Goal: Task Accomplishment & Management: Manage account settings

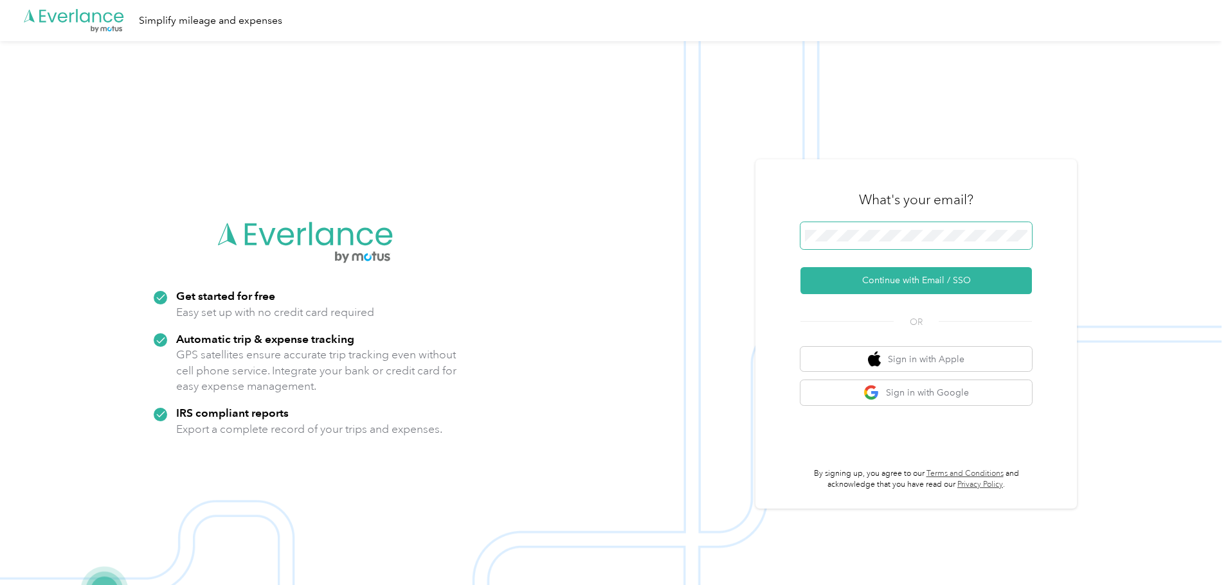
click at [912, 229] on span at bounding box center [915, 235] width 231 height 27
click at [897, 280] on button "Continue with Email / SSO" at bounding box center [915, 280] width 231 height 27
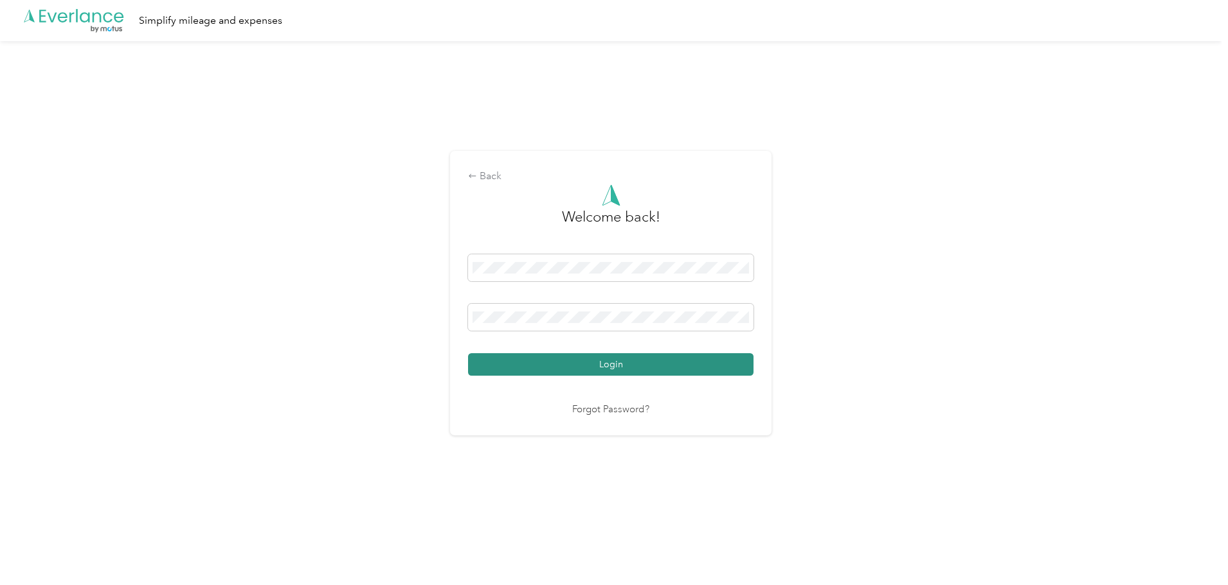
click at [605, 362] on button "Login" at bounding box center [610, 364] width 285 height 22
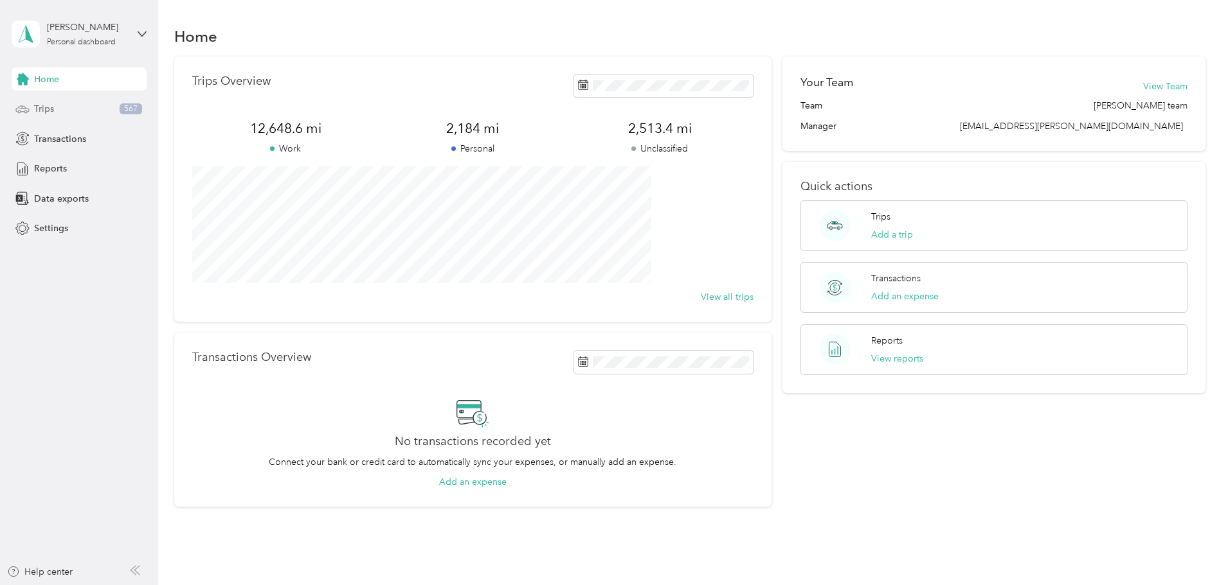
click at [44, 107] on span "Trips" at bounding box center [44, 108] width 20 height 13
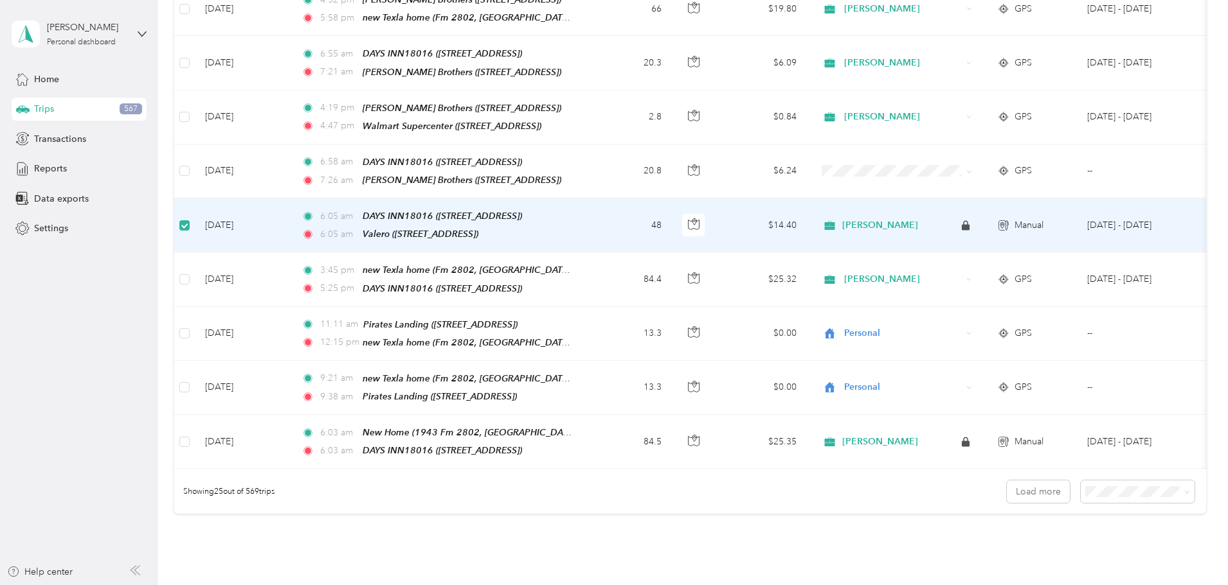
scroll to position [1091, 0]
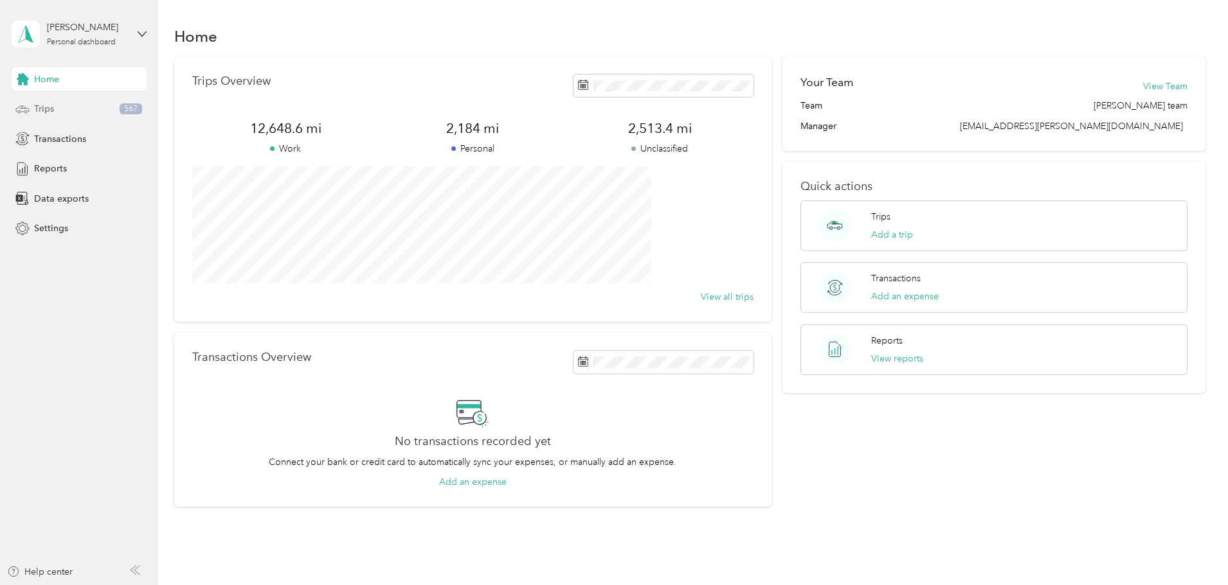
click at [38, 112] on span "Trips" at bounding box center [44, 108] width 20 height 13
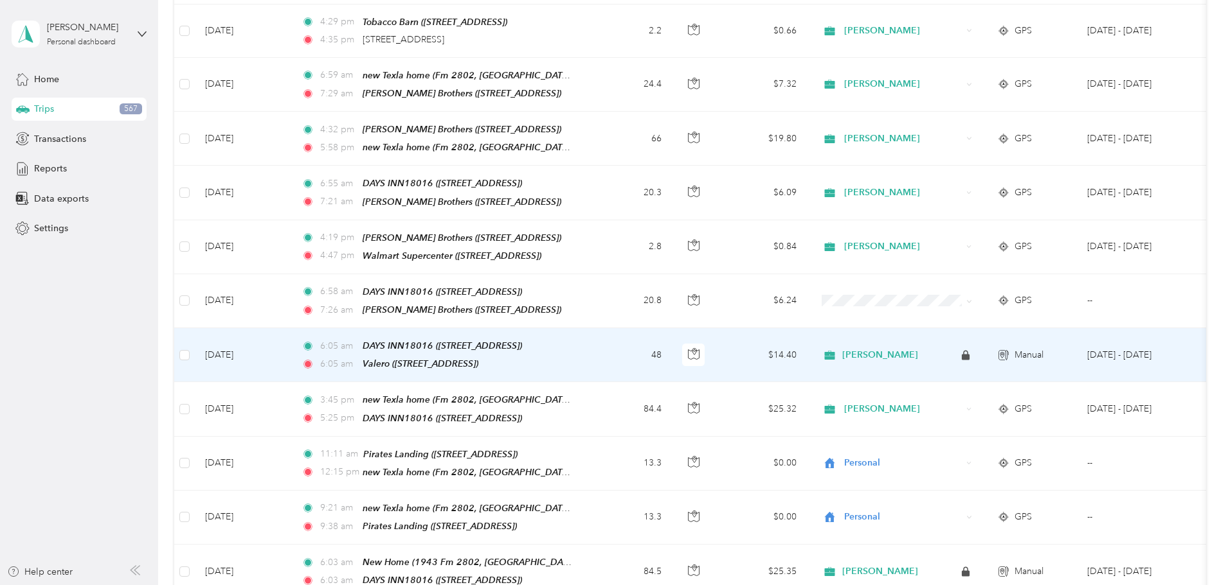
scroll to position [963, 0]
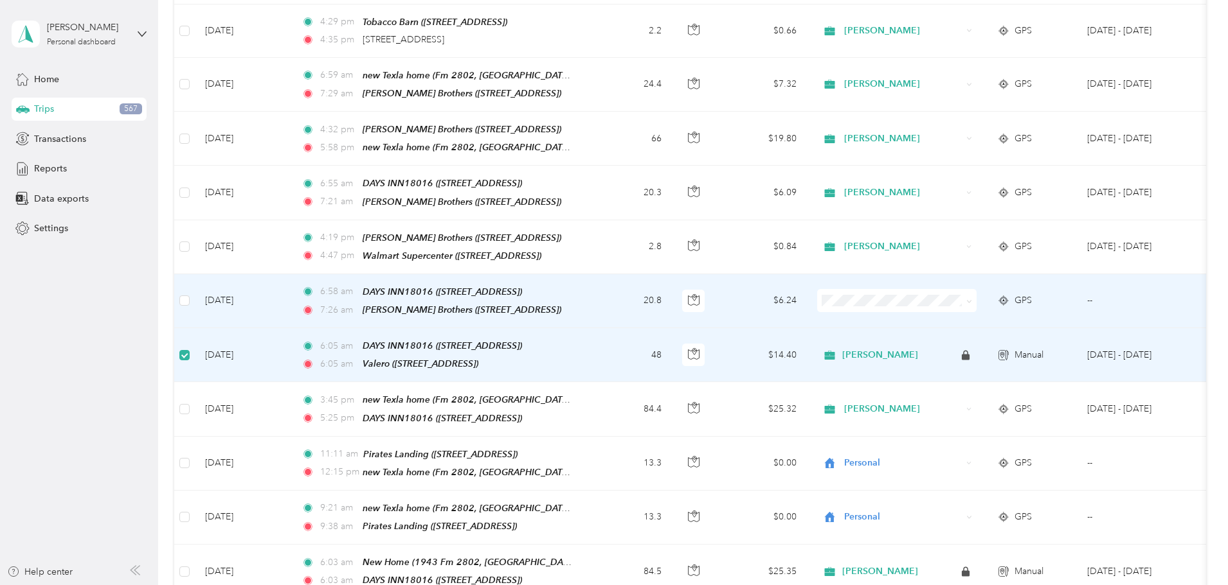
click at [195, 282] on td at bounding box center [184, 301] width 21 height 54
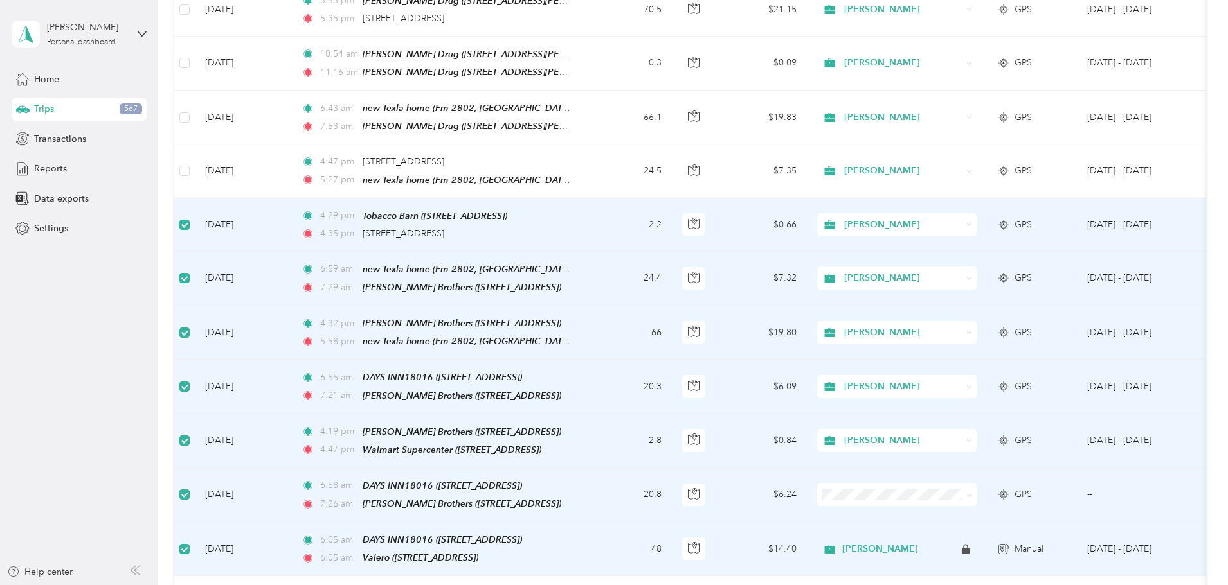
scroll to position [706, 0]
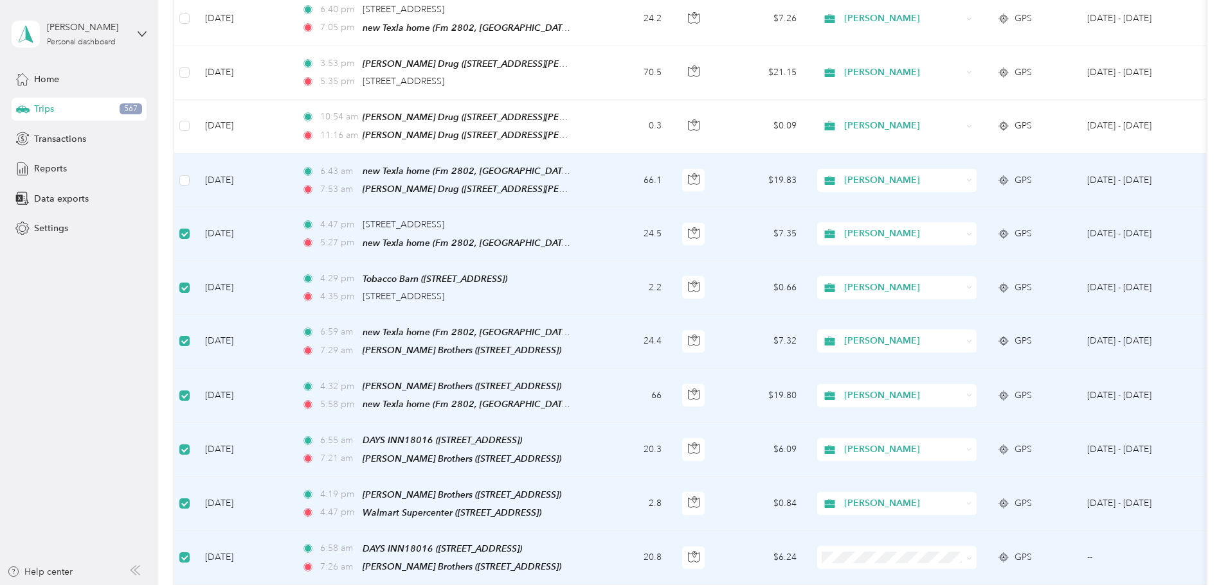
click at [195, 170] on td at bounding box center [184, 181] width 21 height 54
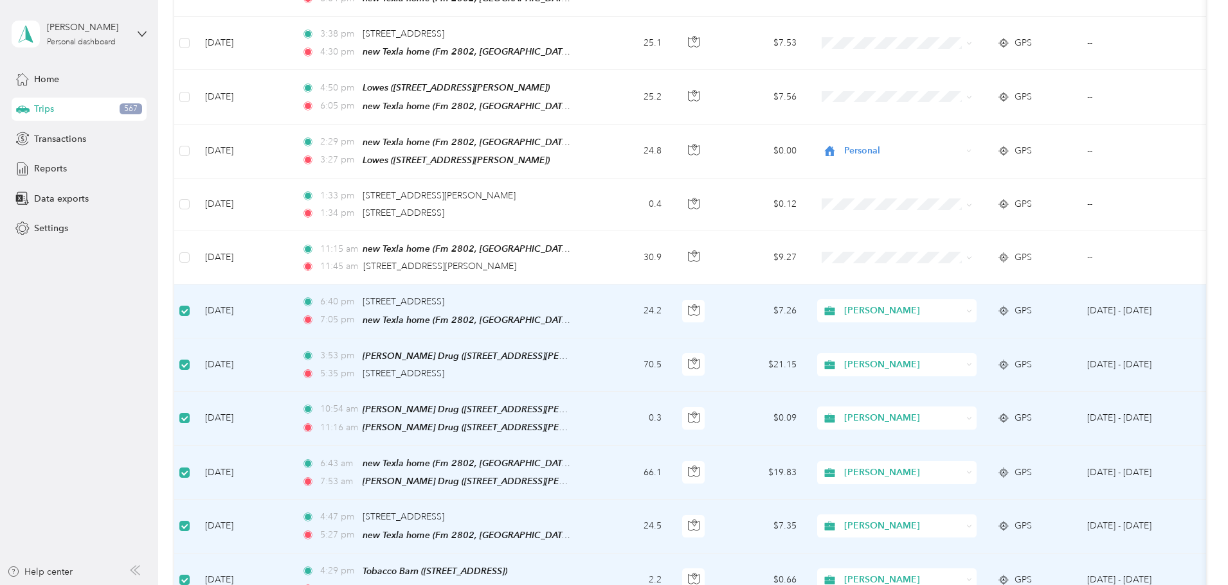
scroll to position [320, 0]
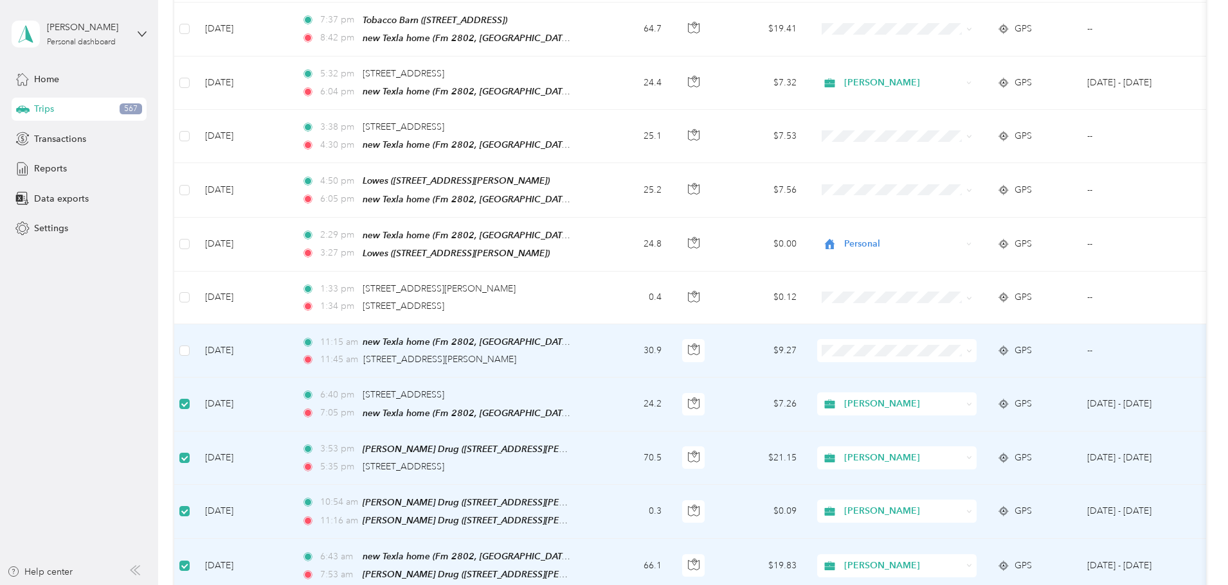
click at [977, 388] on span "Personal" at bounding box center [993, 383] width 119 height 13
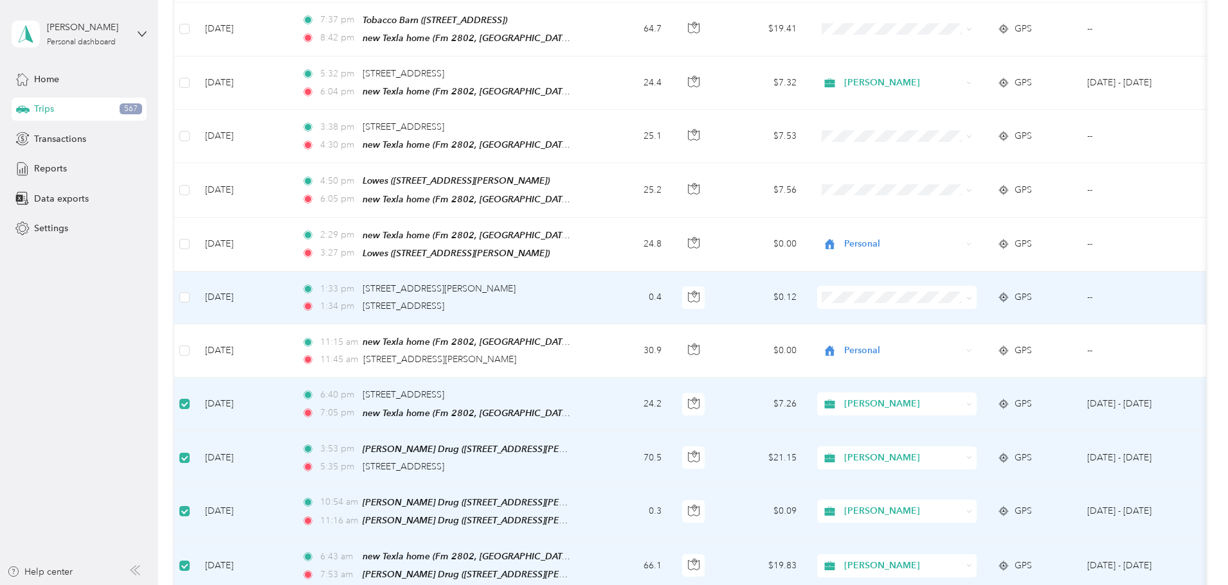
click at [952, 338] on li "Personal" at bounding box center [981, 331] width 159 height 22
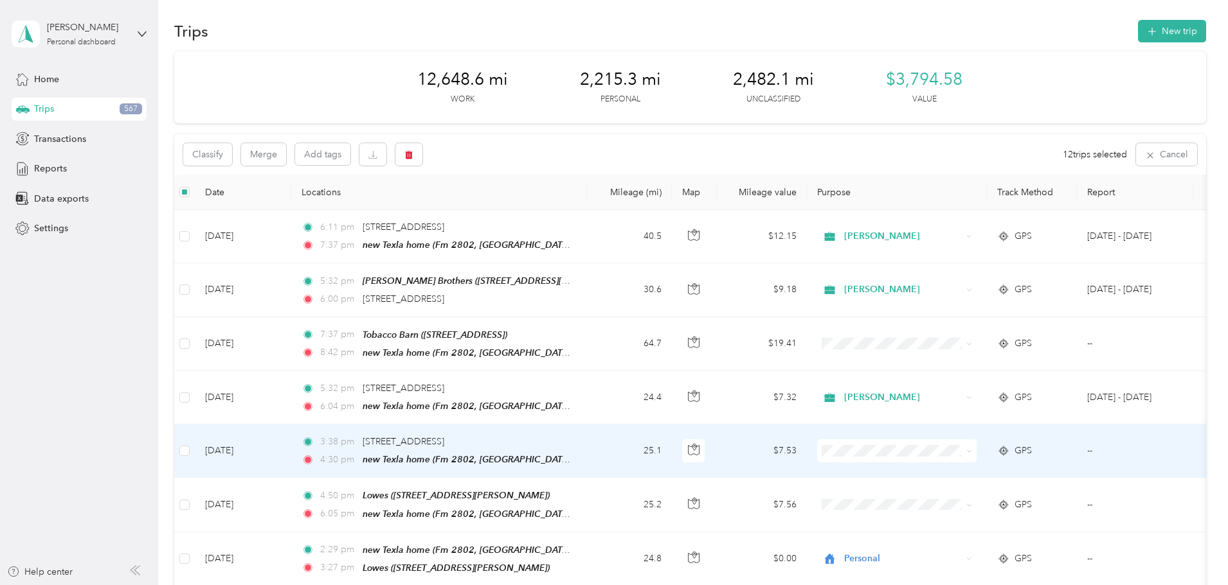
scroll to position [0, 0]
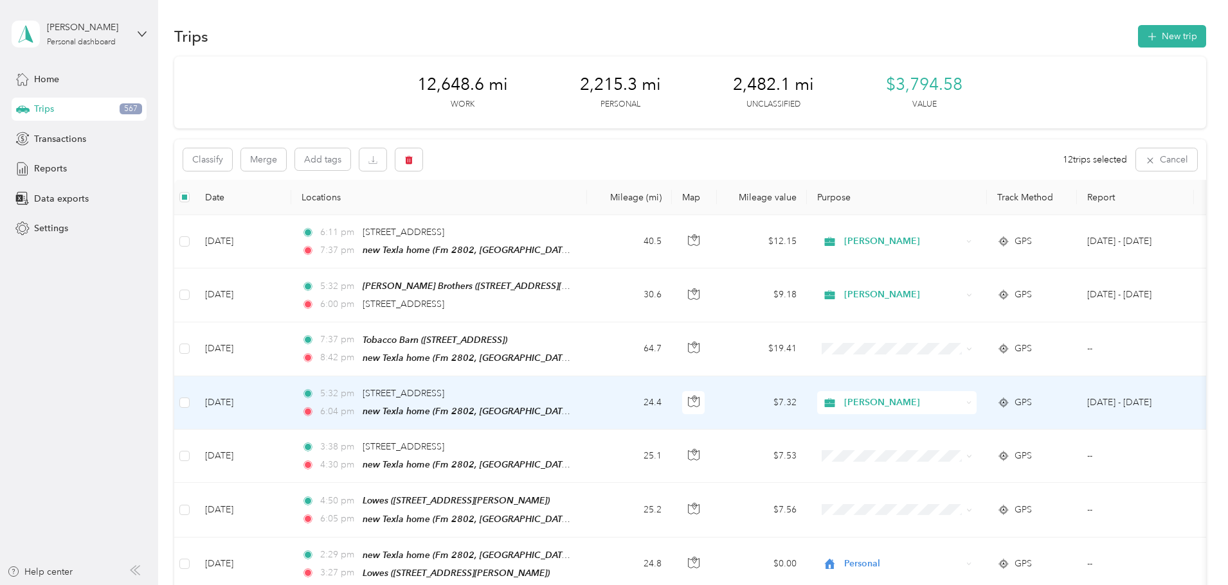
click at [961, 400] on span "[PERSON_NAME]" at bounding box center [903, 403] width 118 height 14
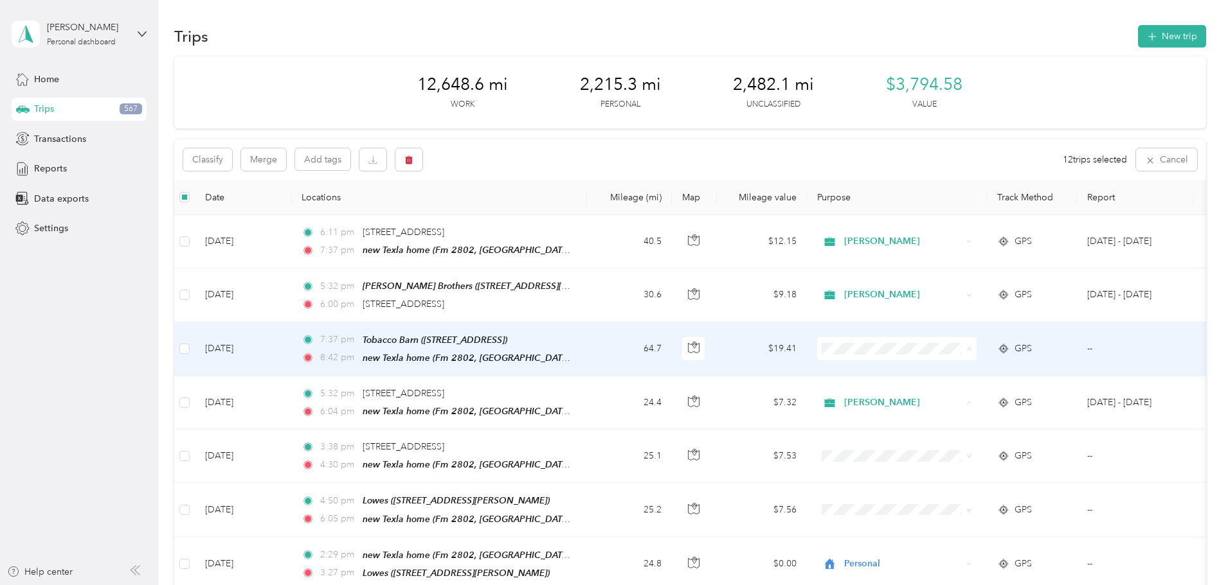
click at [976, 370] on span "[PERSON_NAME]" at bounding box center [993, 370] width 119 height 13
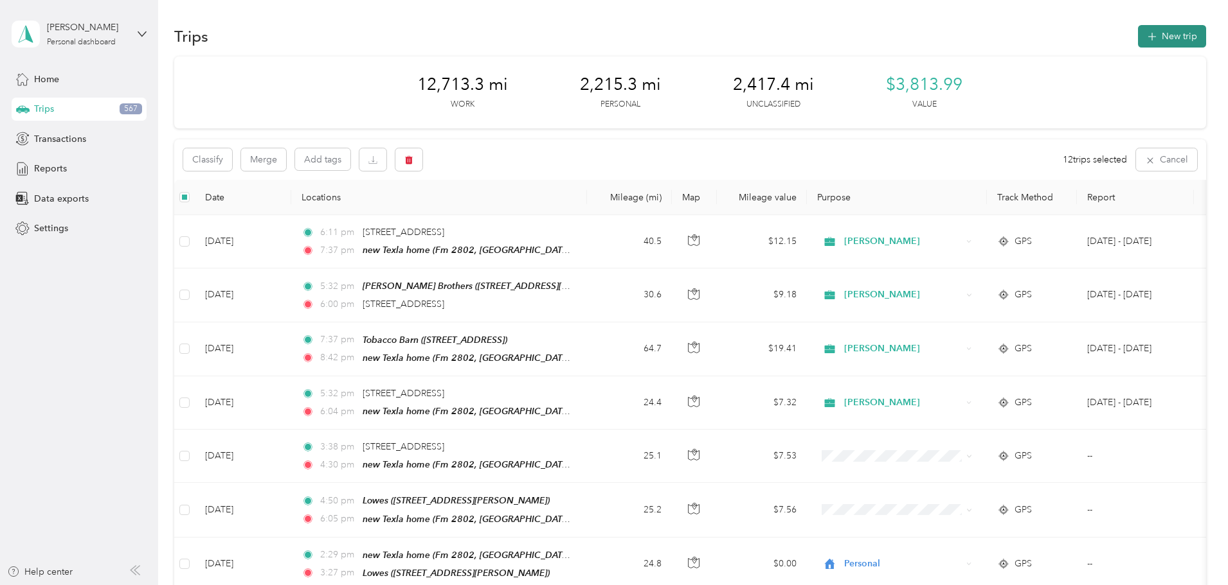
click at [1138, 33] on button "New trip" at bounding box center [1172, 36] width 68 height 22
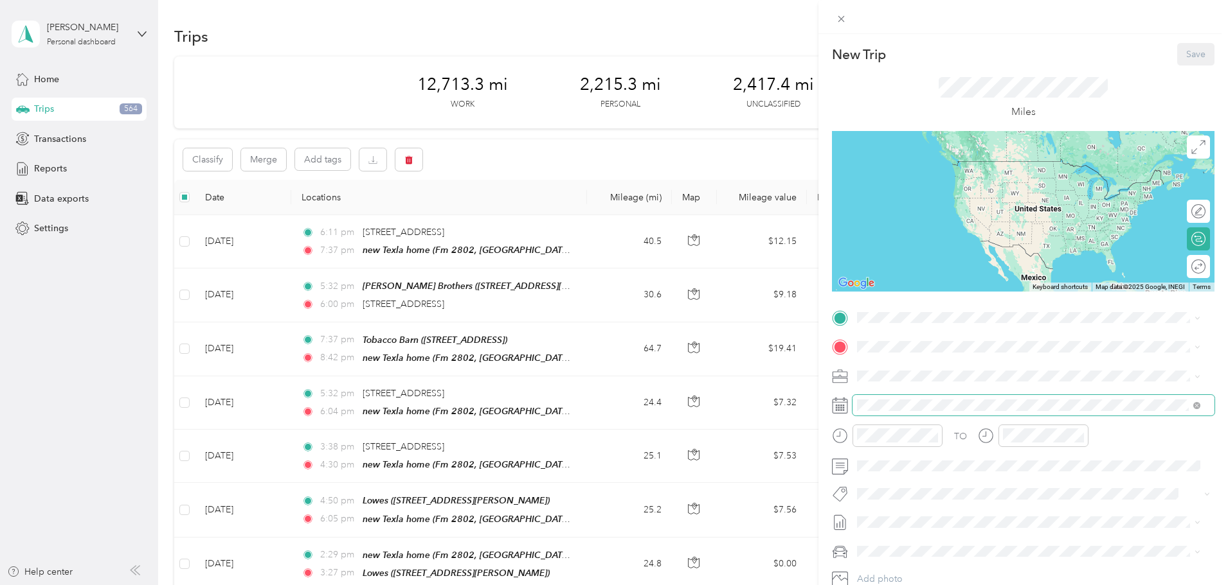
click at [933, 411] on span at bounding box center [1033, 405] width 362 height 21
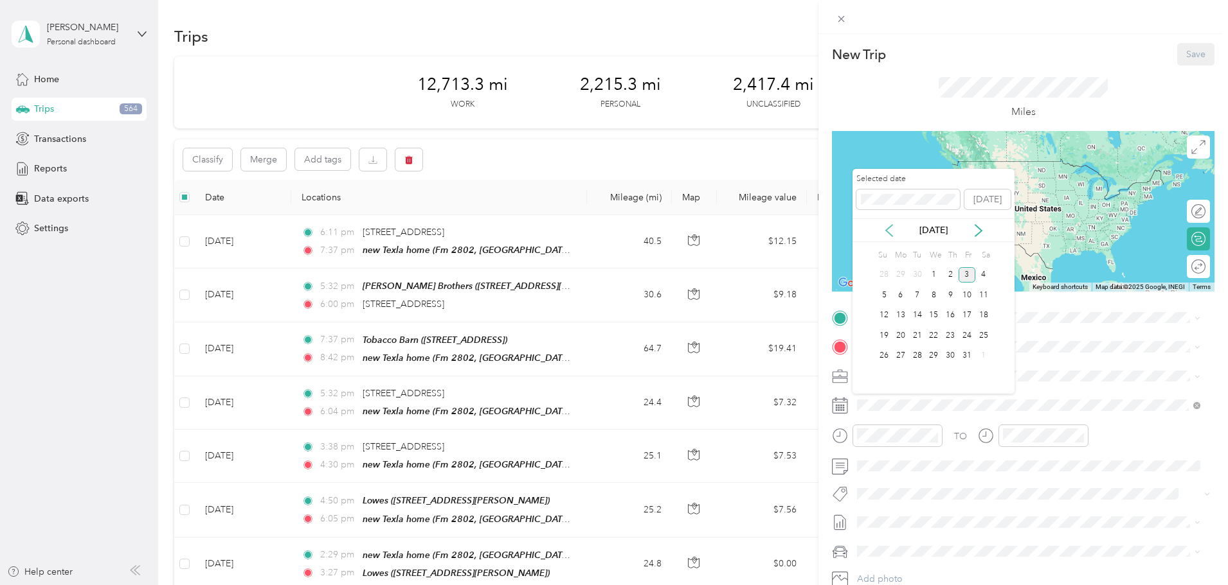
click at [888, 227] on icon at bounding box center [888, 230] width 13 height 13
click at [897, 337] on div "22" at bounding box center [900, 336] width 17 height 16
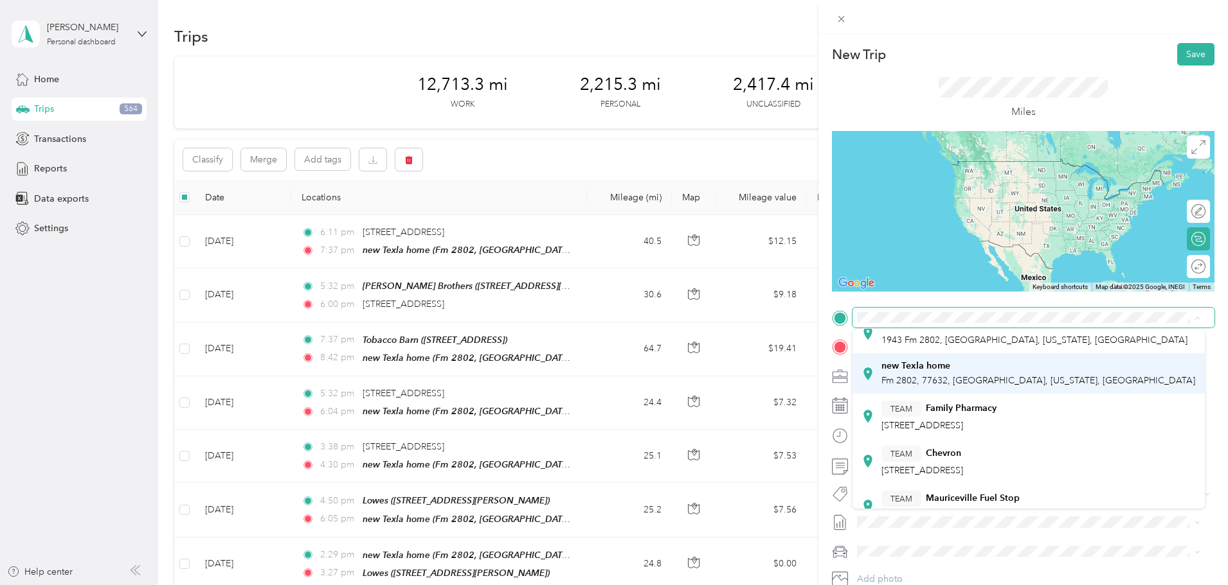
scroll to position [95, 0]
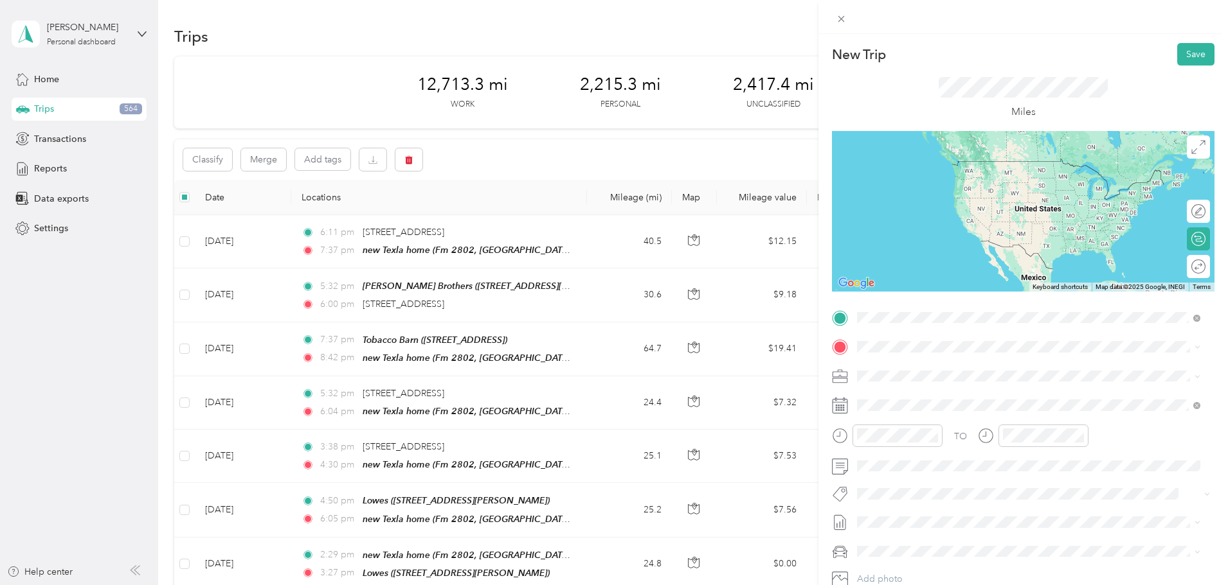
click at [937, 421] on span "Fm 2802, 77632, [GEOGRAPHIC_DATA], [US_STATE], [GEOGRAPHIC_DATA]" at bounding box center [1038, 423] width 314 height 11
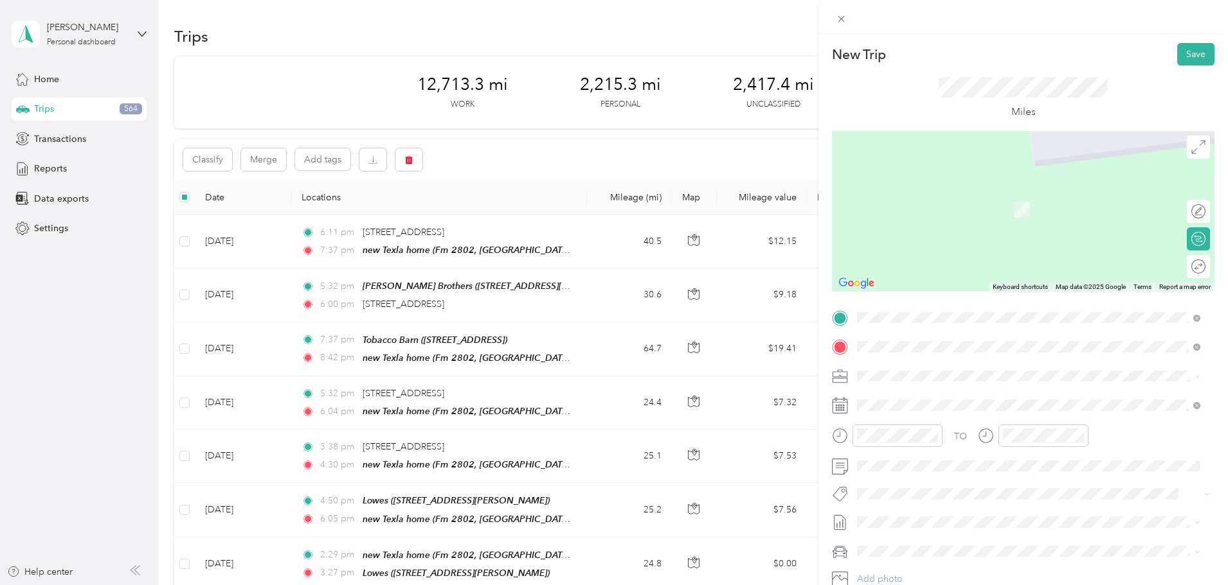
click at [927, 508] on div "TEAM [PERSON_NAME] Brothers [STREET_ADDRESS][PERSON_NAME]" at bounding box center [1028, 498] width 334 height 36
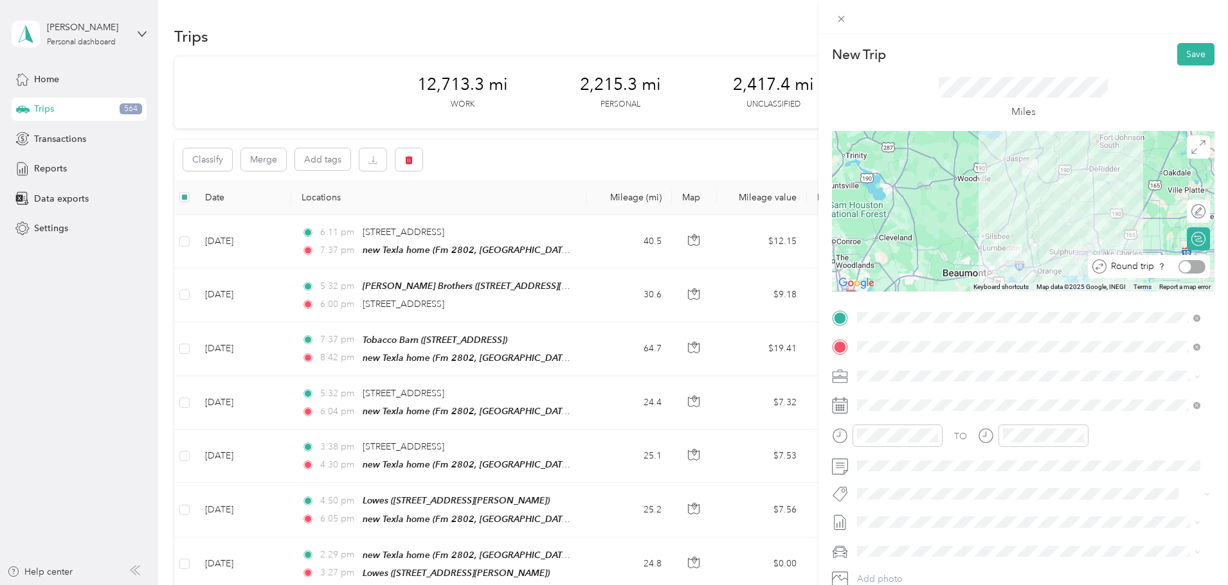
click at [1193, 269] on div at bounding box center [1191, 266] width 27 height 13
click at [1182, 51] on button "Save" at bounding box center [1195, 54] width 37 height 22
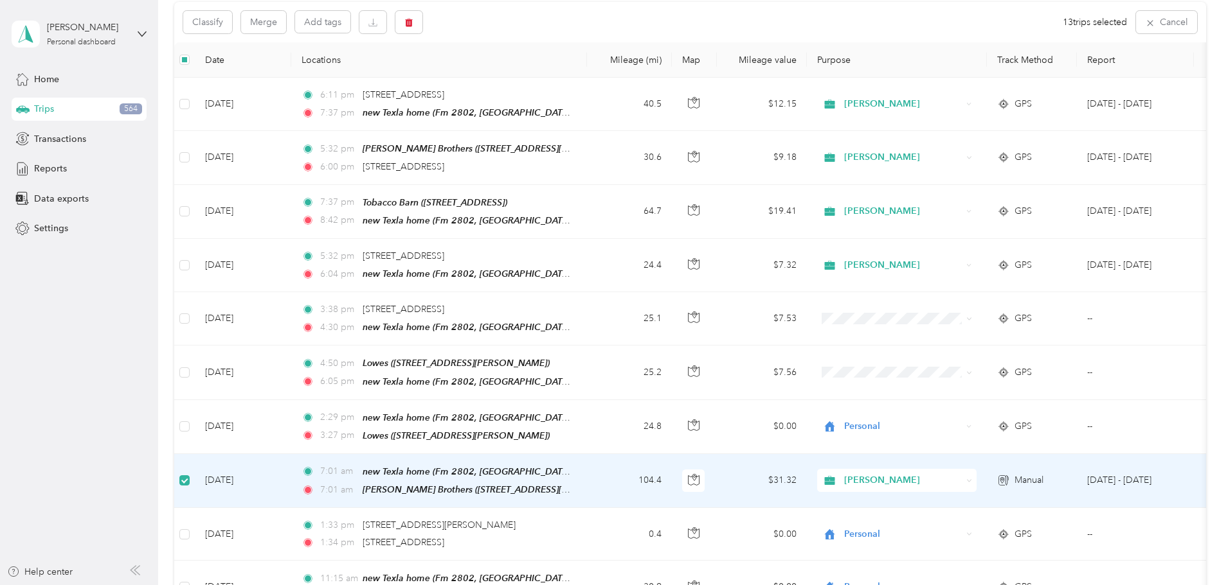
scroll to position [0, 0]
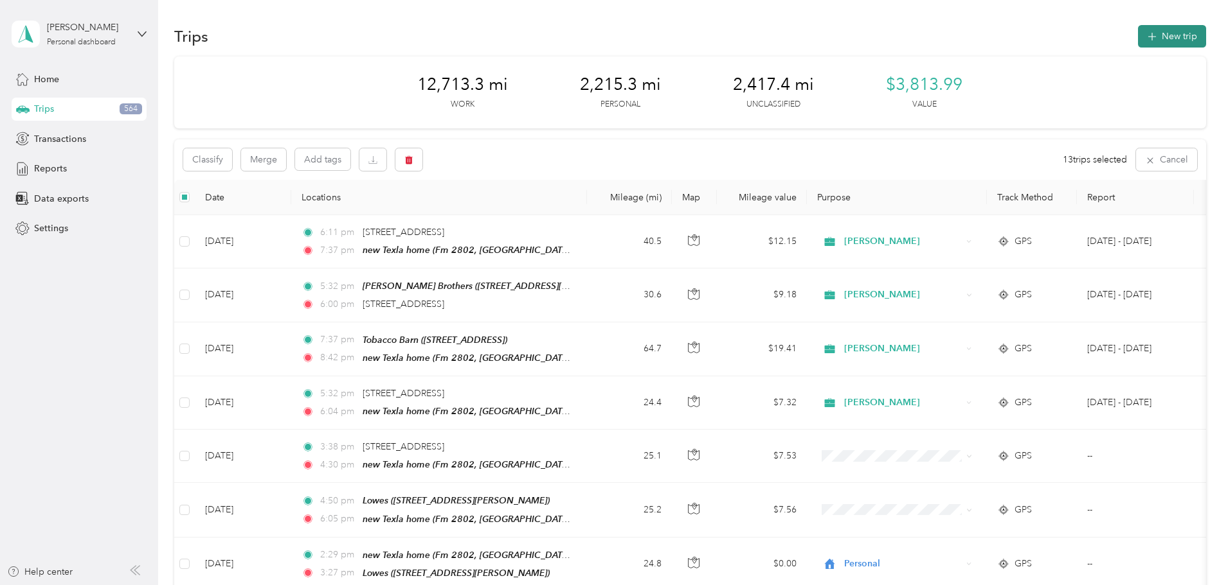
click at [1138, 31] on button "New trip" at bounding box center [1172, 36] width 68 height 22
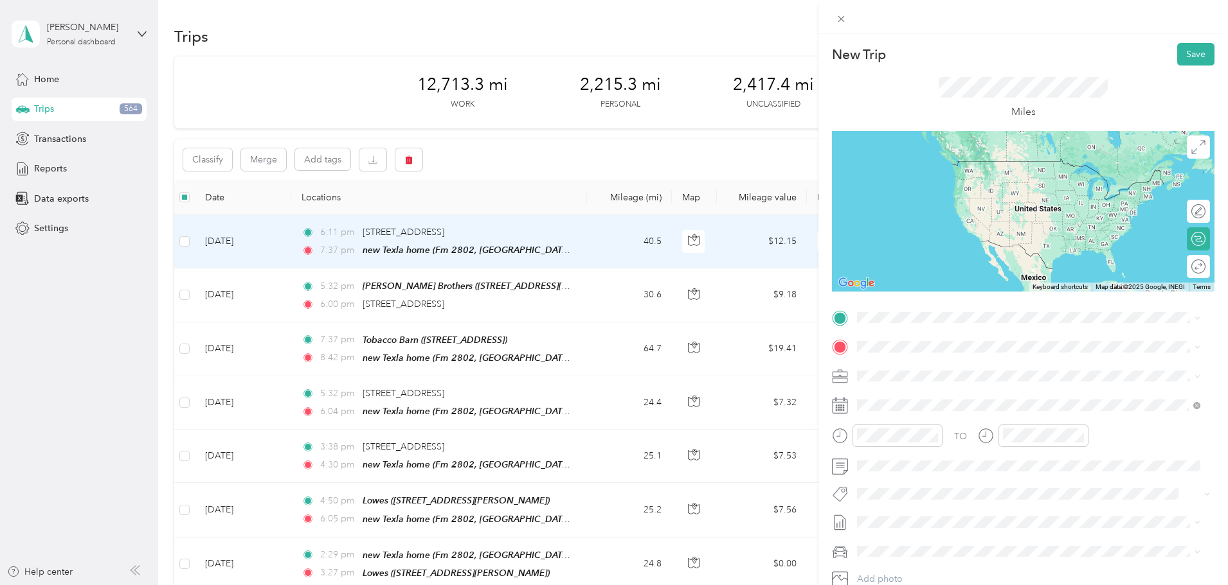
click at [960, 269] on li "[PERSON_NAME]" at bounding box center [981, 261] width 159 height 22
click at [918, 372] on div "New Home [STREET_ADDRESS][US_STATE]" at bounding box center [1034, 376] width 306 height 27
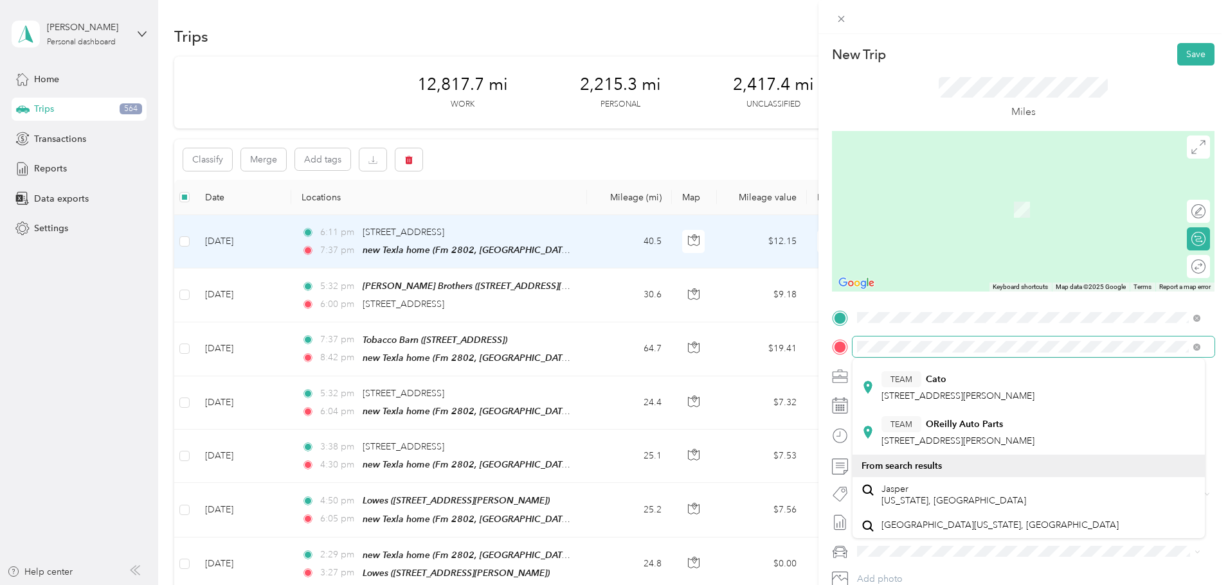
scroll to position [386, 0]
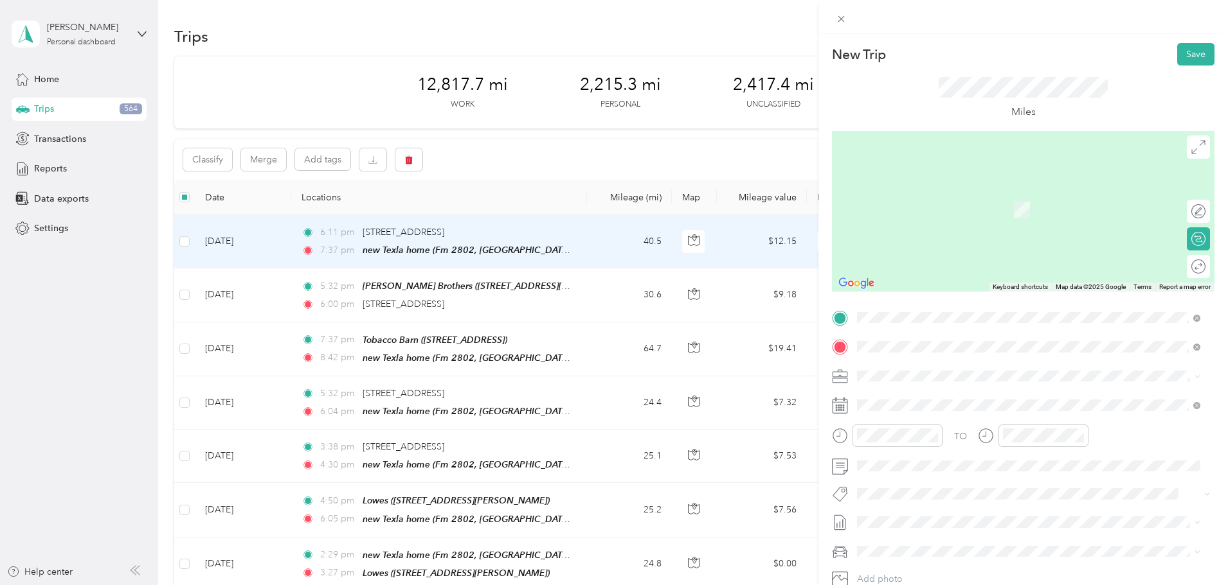
click at [925, 492] on span "Jasper [US_STATE], [GEOGRAPHIC_DATA]" at bounding box center [953, 490] width 145 height 22
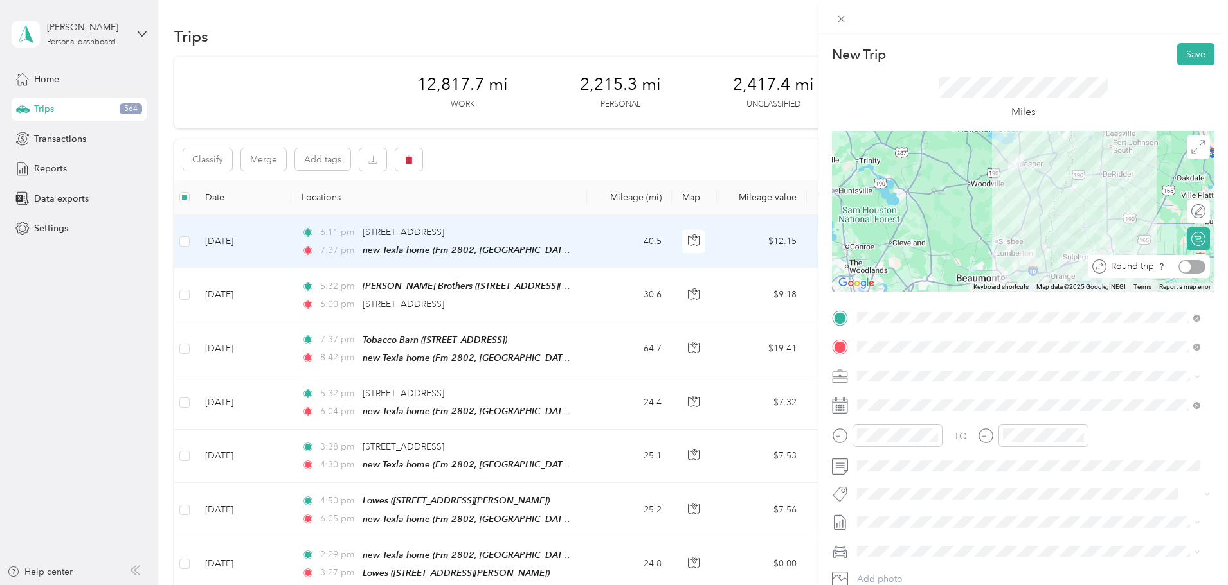
click at [1192, 268] on div at bounding box center [1191, 266] width 27 height 13
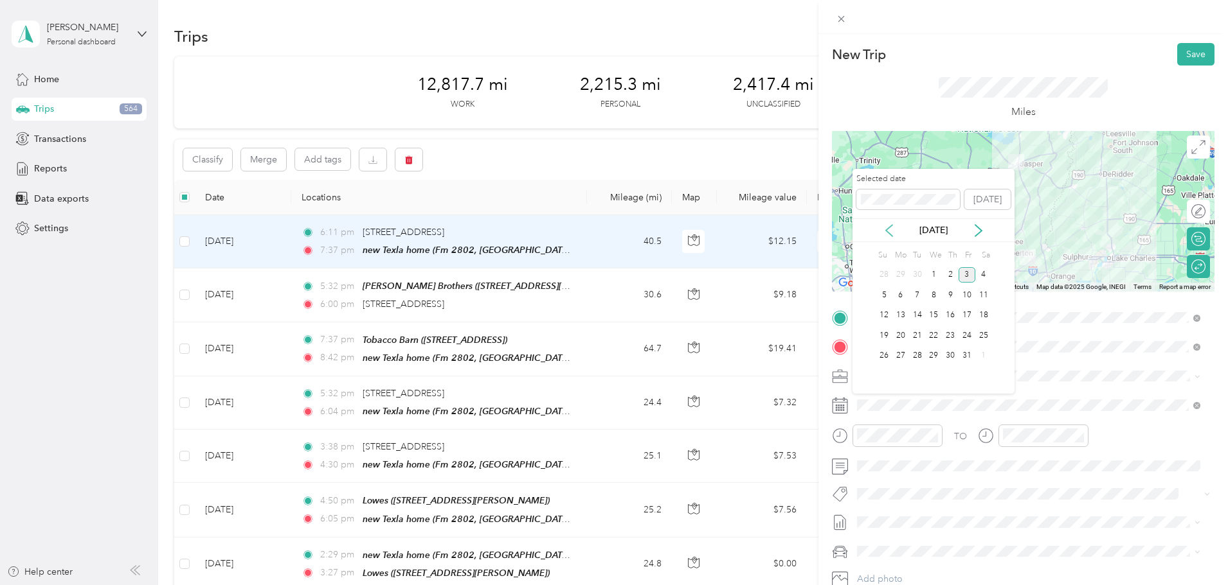
click at [888, 228] on icon at bounding box center [889, 231] width 6 height 12
click at [917, 334] on div "23" at bounding box center [917, 336] width 17 height 16
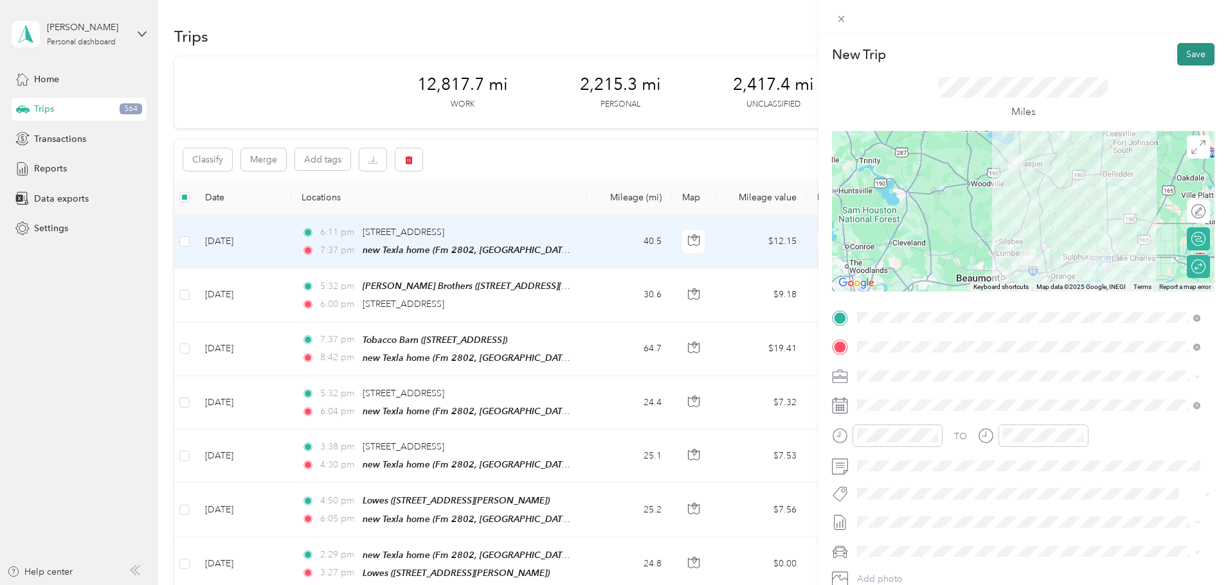
click at [1182, 51] on button "Save" at bounding box center [1195, 54] width 37 height 22
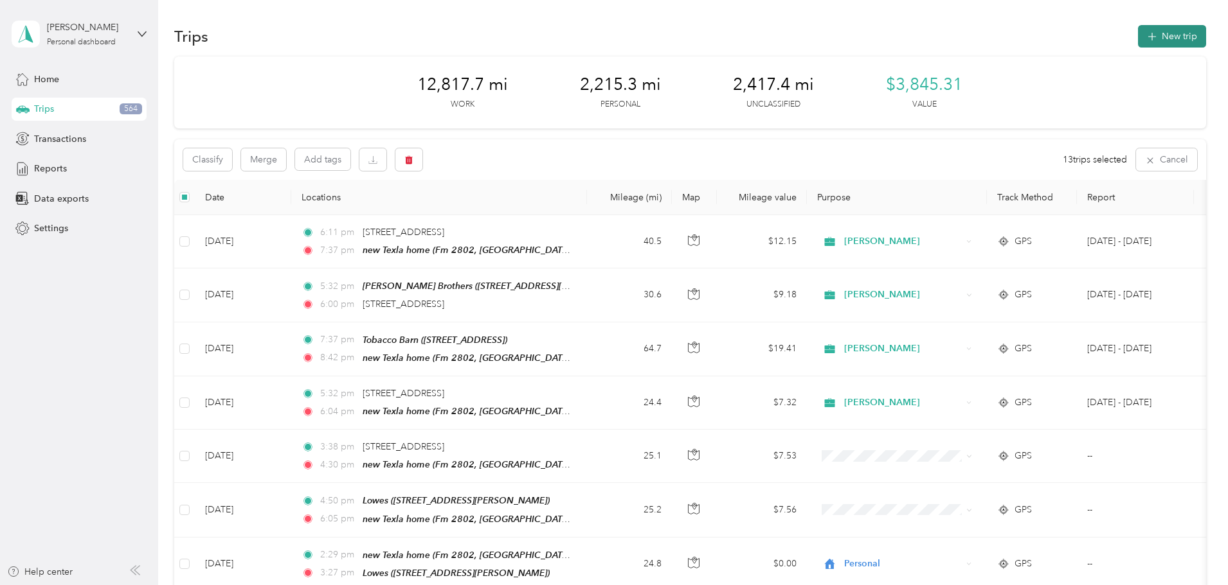
click at [1138, 29] on button "New trip" at bounding box center [1172, 36] width 68 height 22
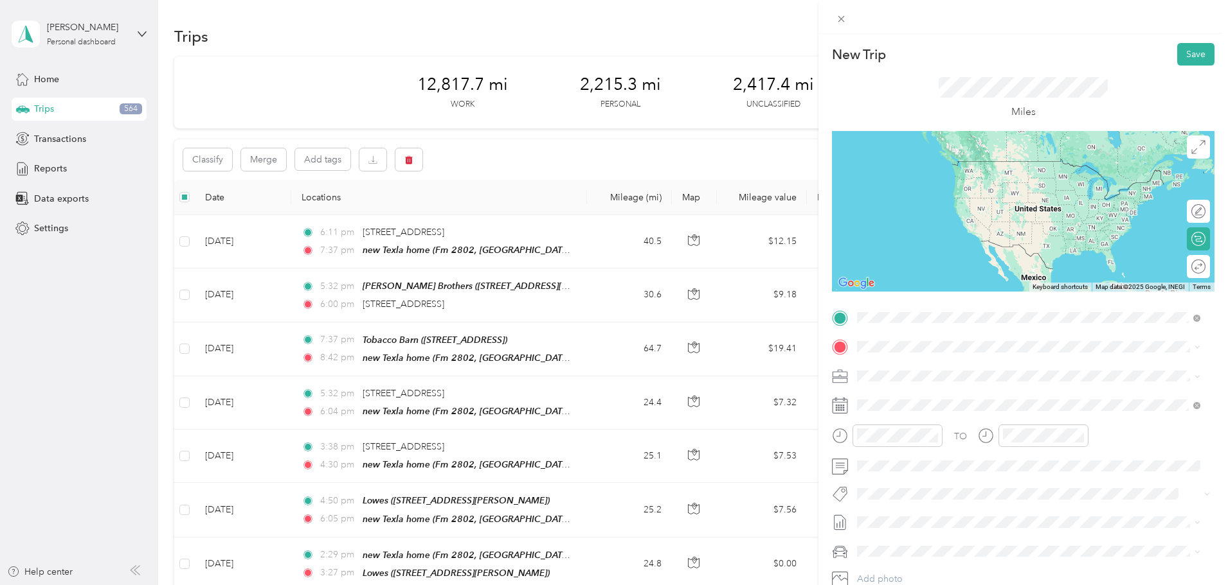
click at [933, 417] on div "new Texla home Fm 2802, 77632, [GEOGRAPHIC_DATA], [US_STATE], [GEOGRAPHIC_DATA]" at bounding box center [1038, 417] width 314 height 27
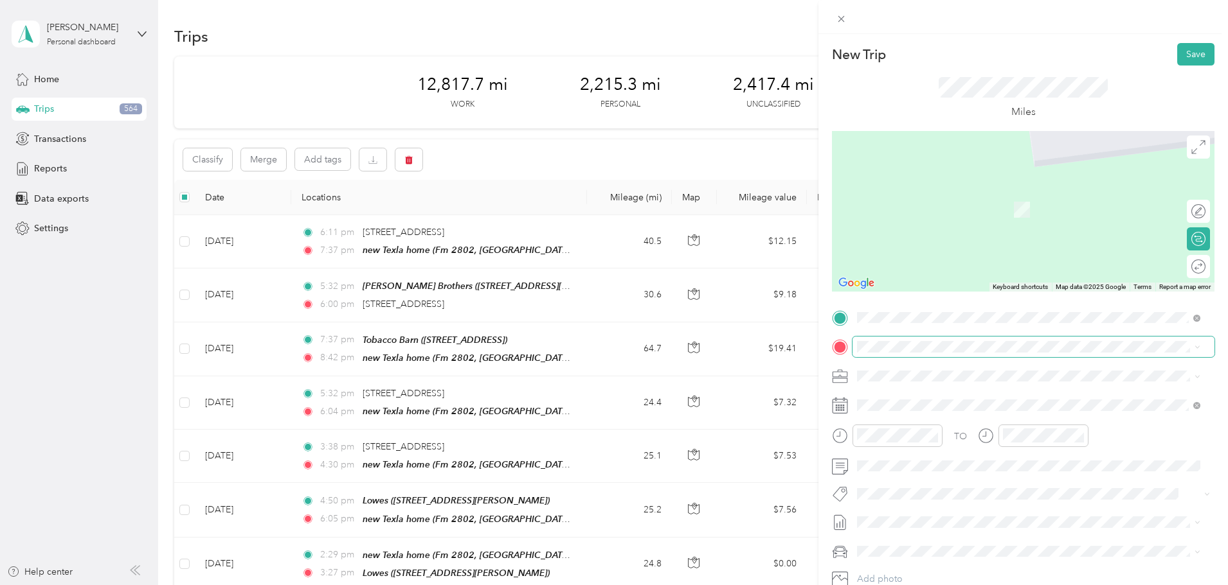
click at [902, 340] on span at bounding box center [1033, 347] width 362 height 21
click at [942, 406] on div "TEAM [PERSON_NAME] Brothers [STREET_ADDRESS]" at bounding box center [960, 406] width 158 height 31
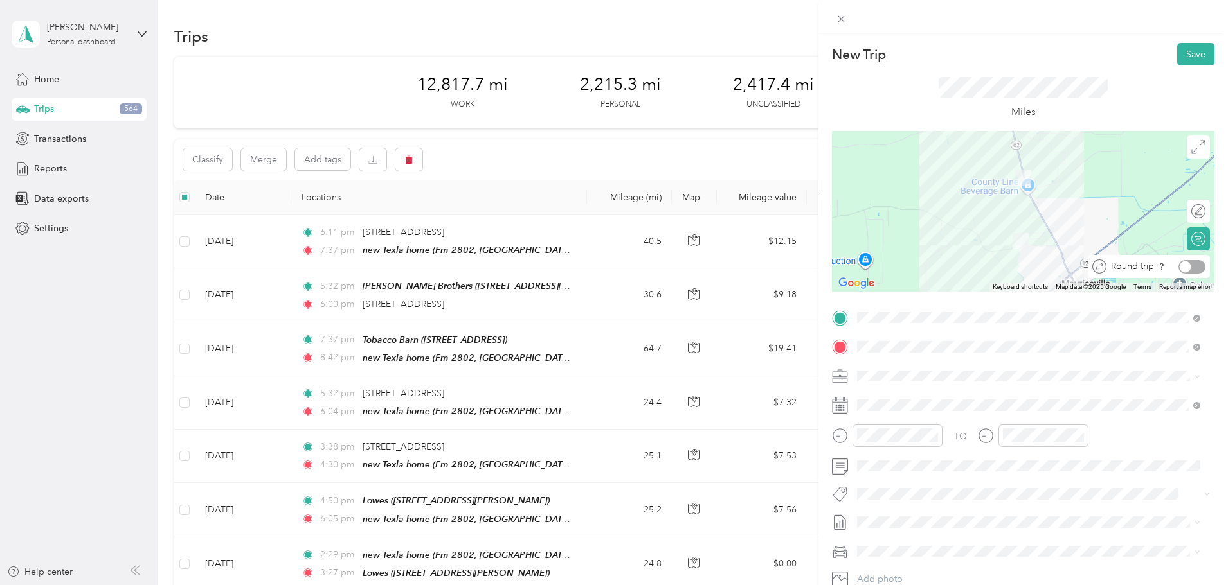
click at [1190, 269] on div at bounding box center [1191, 266] width 27 height 13
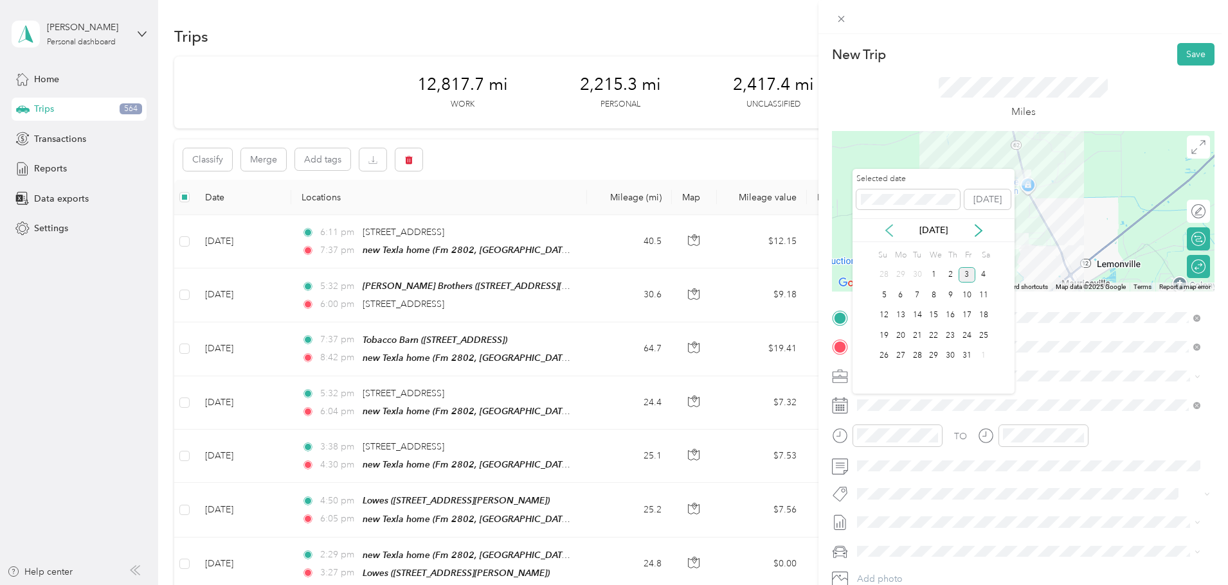
click at [890, 233] on icon at bounding box center [888, 230] width 13 height 13
click at [934, 335] on div "24" at bounding box center [933, 336] width 17 height 16
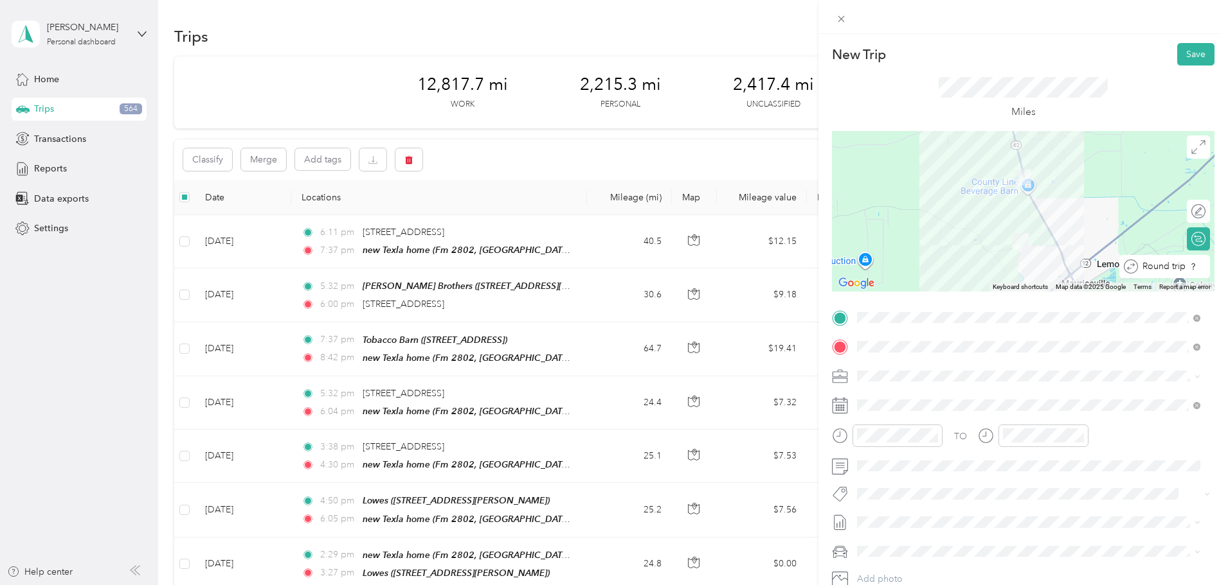
click at [1196, 267] on div "Round trip" at bounding box center [1164, 266] width 91 height 23
click at [1188, 262] on div "Round trip" at bounding box center [1174, 266] width 71 height 23
click at [1193, 262] on div at bounding box center [1199, 267] width 12 height 12
click at [1188, 262] on div at bounding box center [1191, 266] width 27 height 13
click at [1192, 54] on button "Save" at bounding box center [1195, 54] width 37 height 22
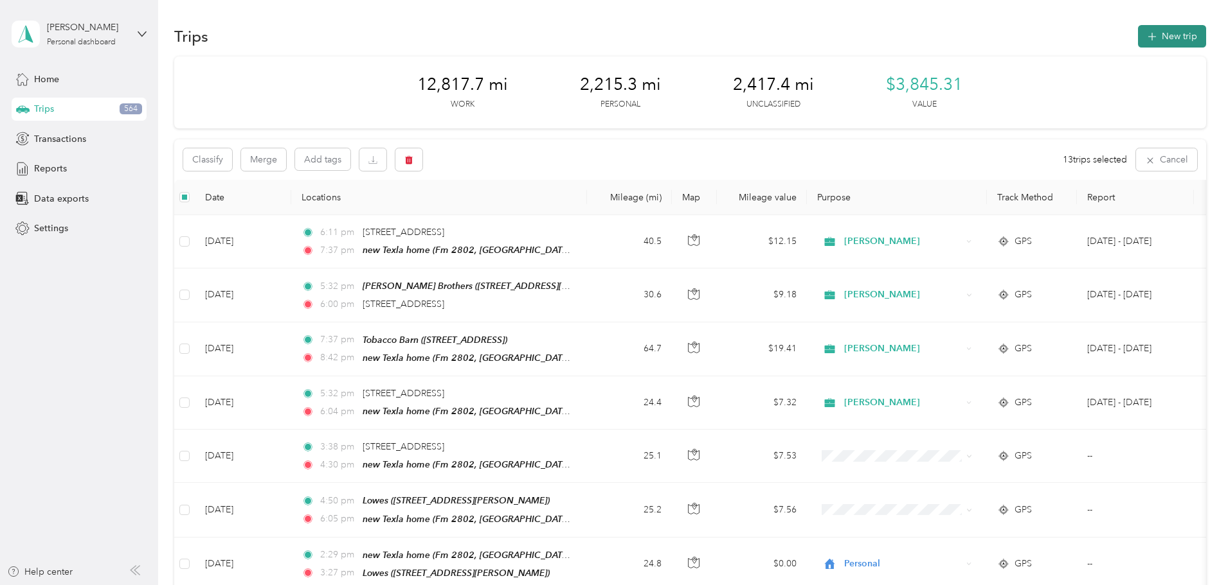
click at [1138, 35] on button "New trip" at bounding box center [1172, 36] width 68 height 22
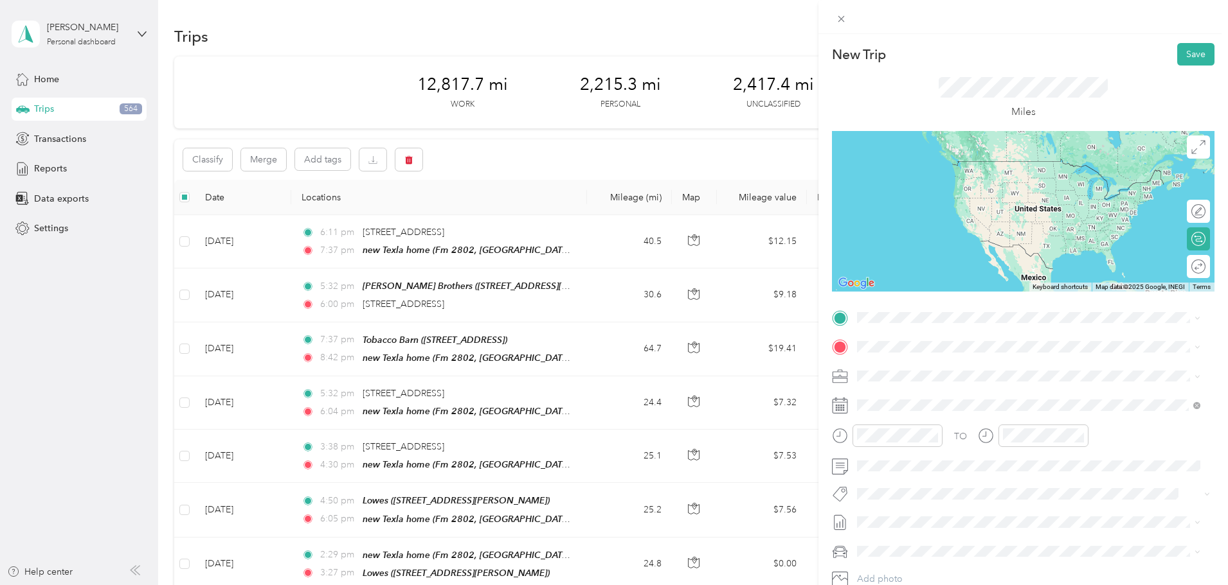
click at [924, 424] on div "new Texla home Fm 2802, 77632, [GEOGRAPHIC_DATA], [US_STATE], [GEOGRAPHIC_DATA]" at bounding box center [1028, 410] width 334 height 31
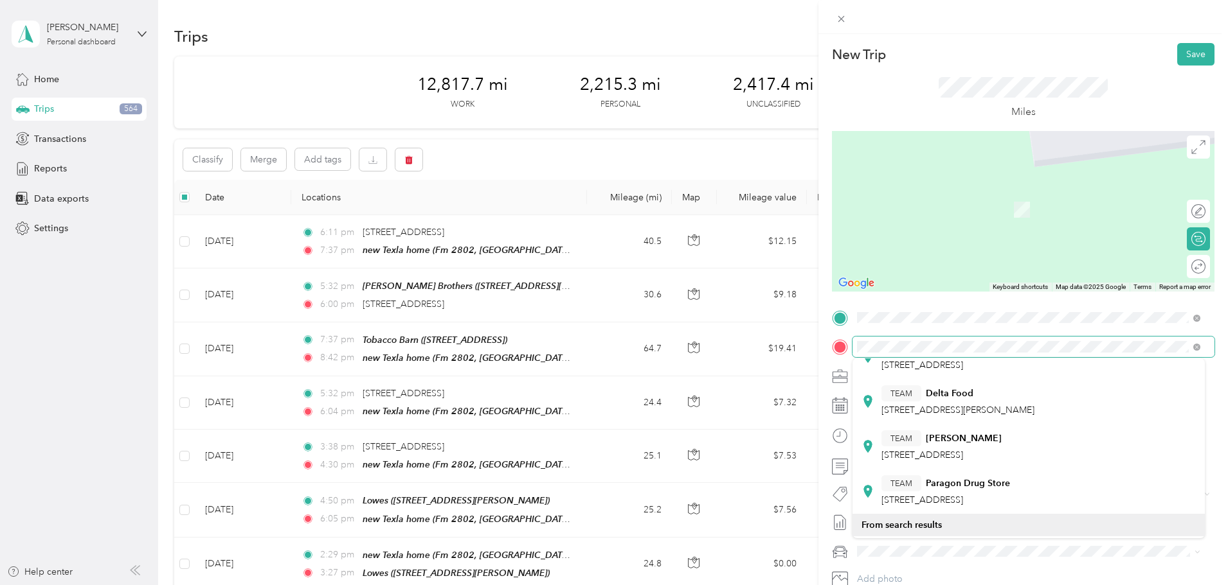
scroll to position [450, 0]
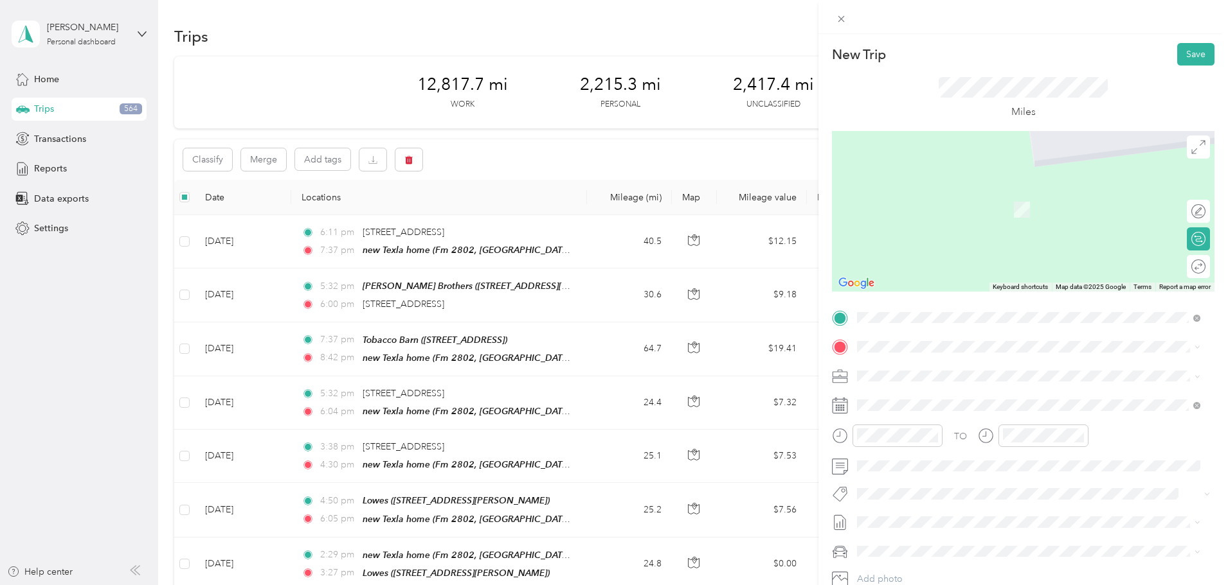
click at [935, 429] on span "Sulphur [US_STATE], [GEOGRAPHIC_DATA]" at bounding box center [953, 418] width 145 height 22
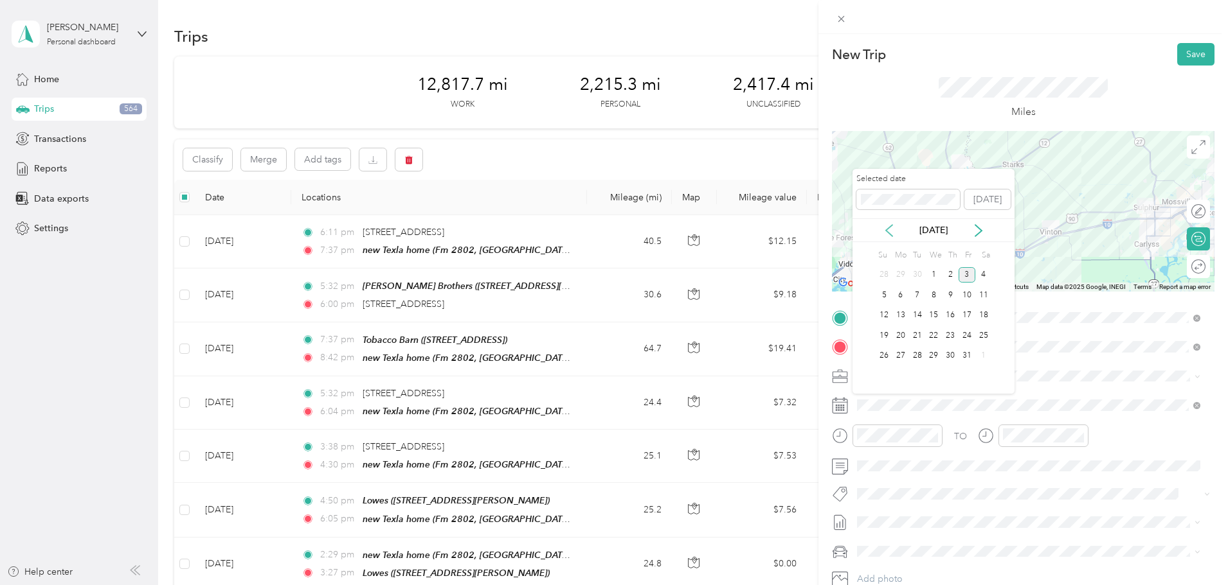
click at [885, 234] on icon at bounding box center [888, 230] width 13 height 13
click at [952, 334] on div "25" at bounding box center [950, 336] width 17 height 16
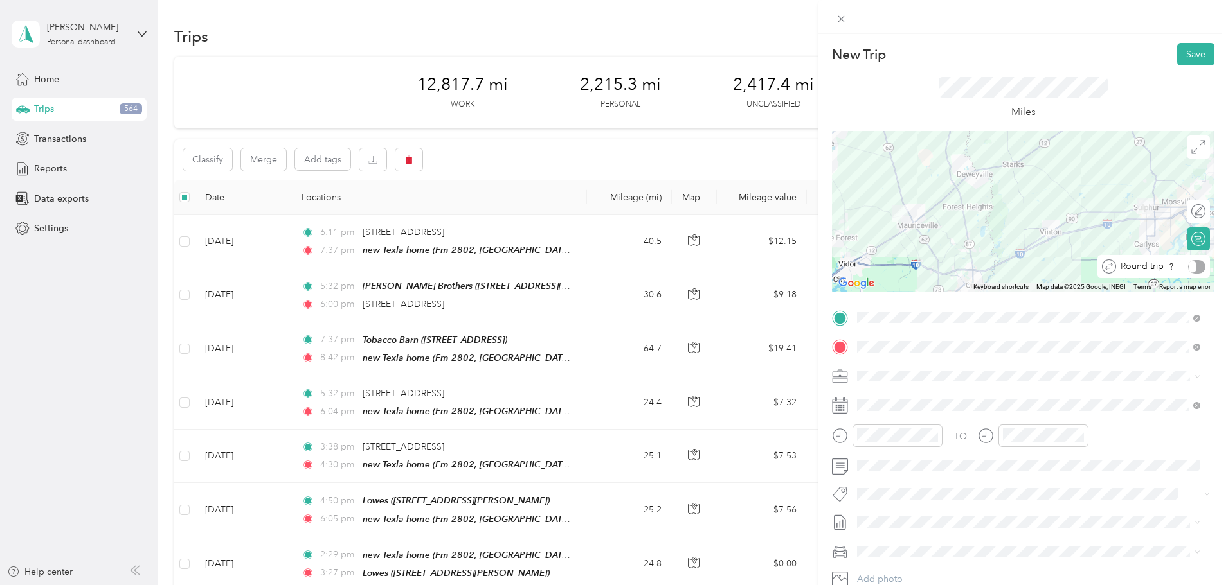
click at [1186, 265] on div "Round trip" at bounding box center [1160, 266] width 89 height 13
click at [1186, 265] on div at bounding box center [1191, 266] width 27 height 13
click at [1193, 50] on button "Save" at bounding box center [1195, 54] width 37 height 22
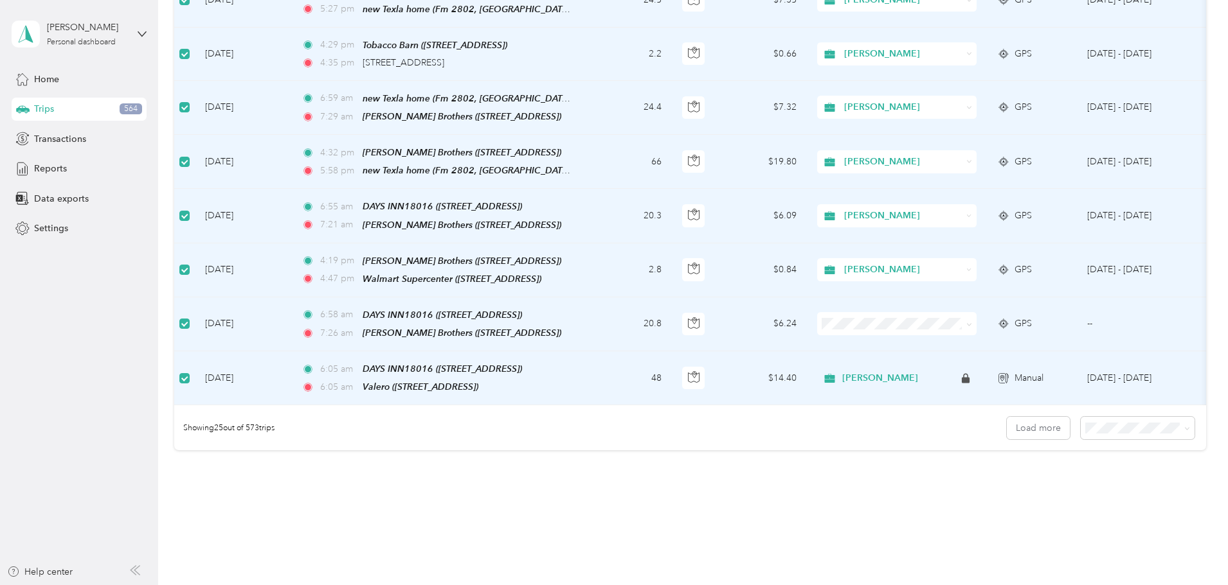
scroll to position [1157, 0]
click at [1006, 415] on button "Load more" at bounding box center [1037, 426] width 63 height 22
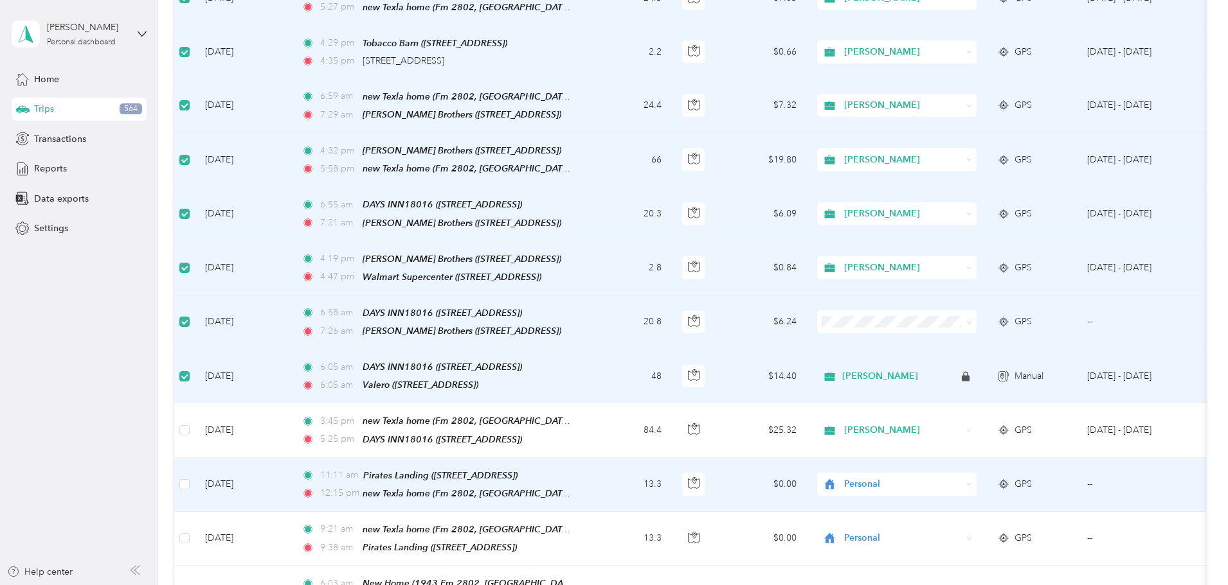
scroll to position [1093, 0]
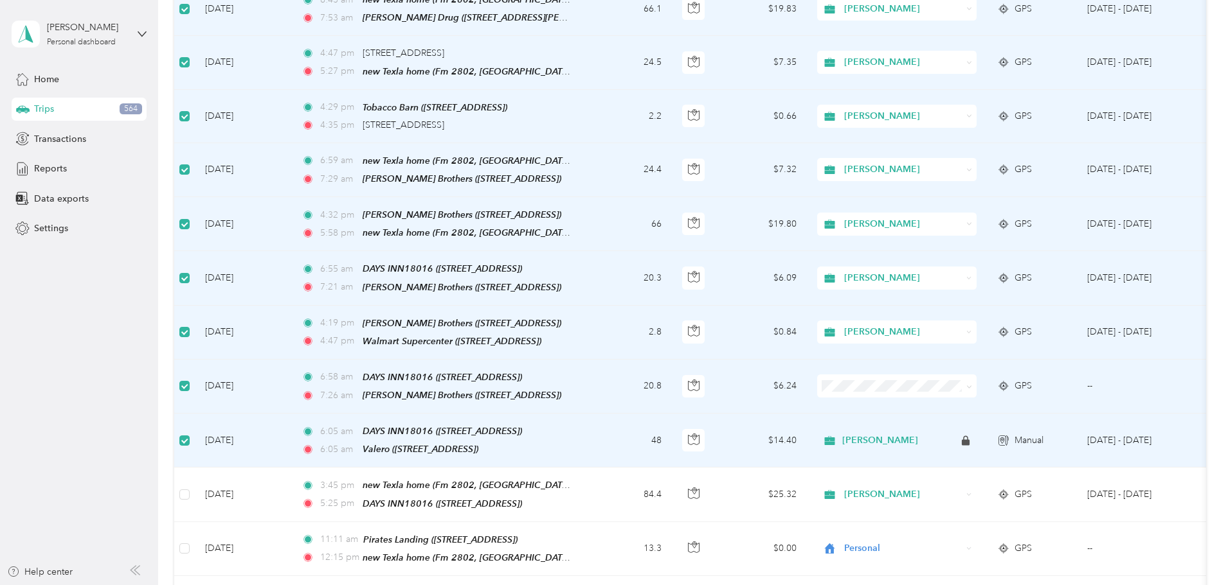
click at [974, 386] on span "[PERSON_NAME]" at bounding box center [993, 383] width 119 height 13
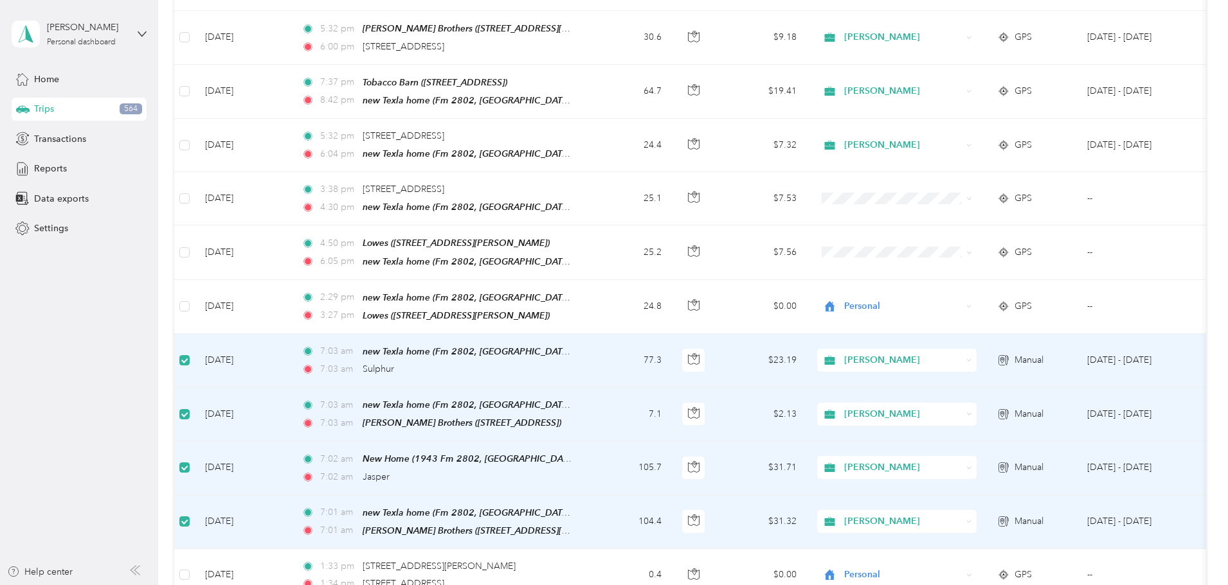
scroll to position [257, 0]
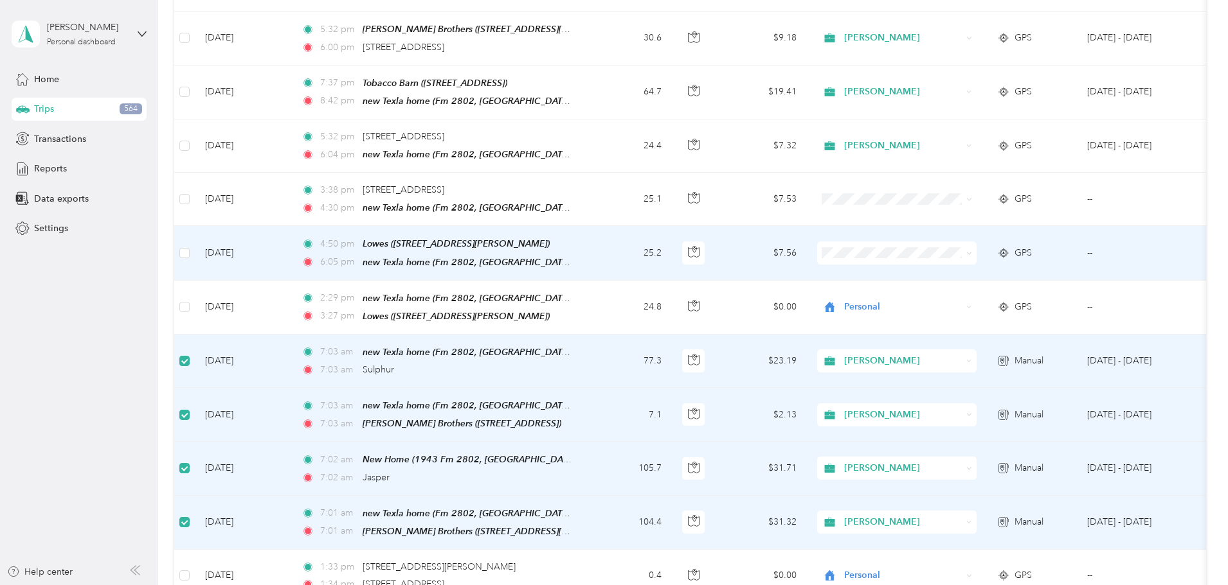
click at [953, 295] on li "Personal" at bounding box center [981, 292] width 159 height 22
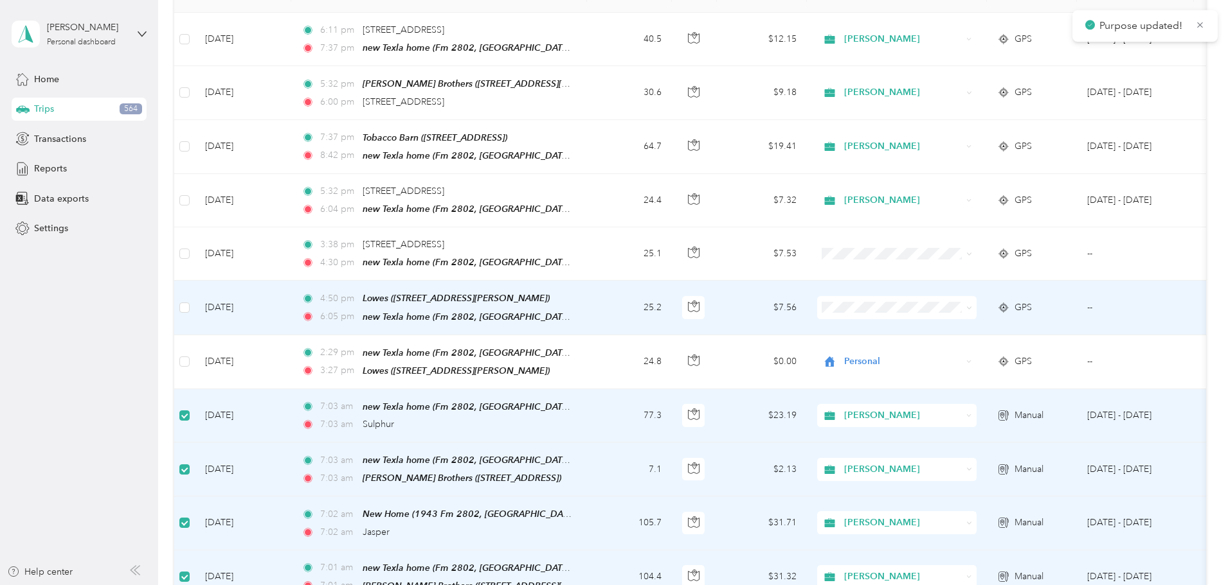
scroll to position [193, 0]
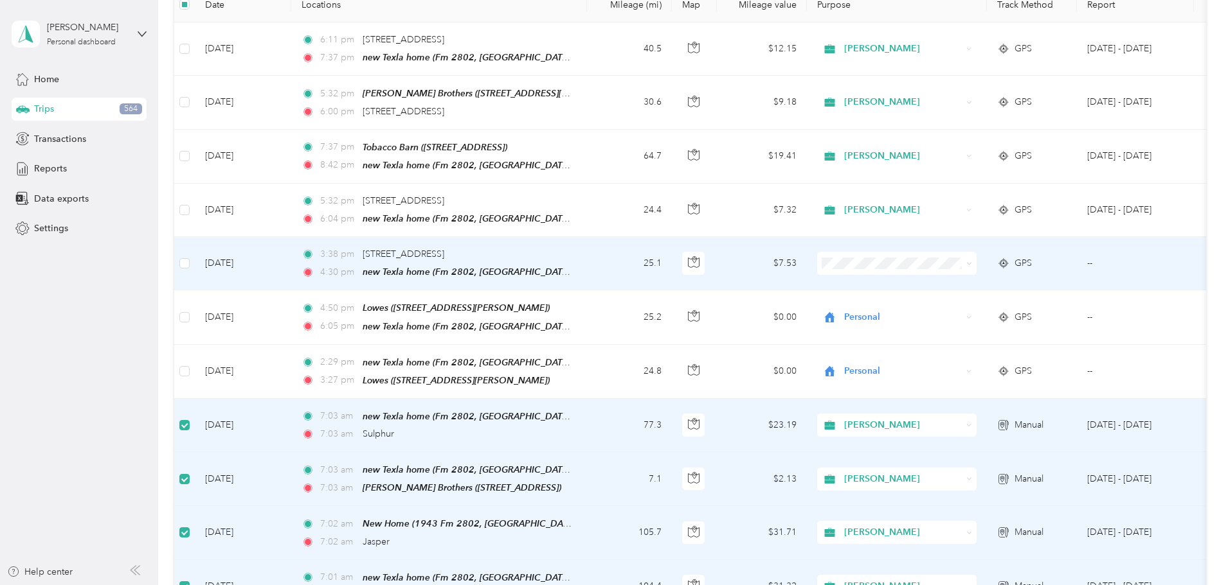
click at [956, 303] on span "Personal" at bounding box center [993, 306] width 119 height 13
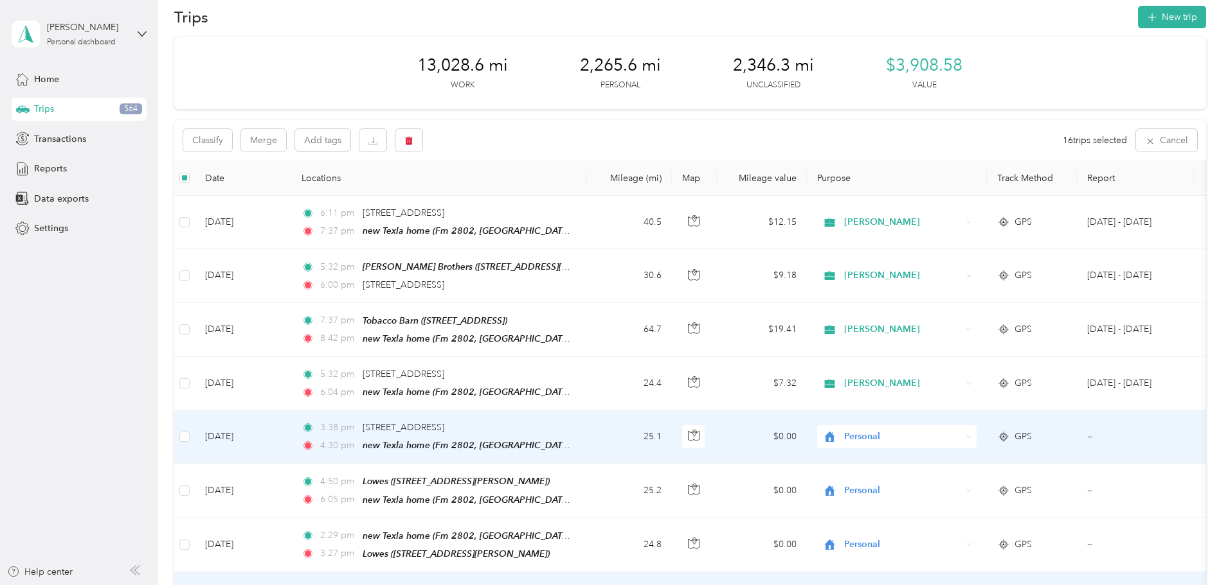
scroll to position [0, 0]
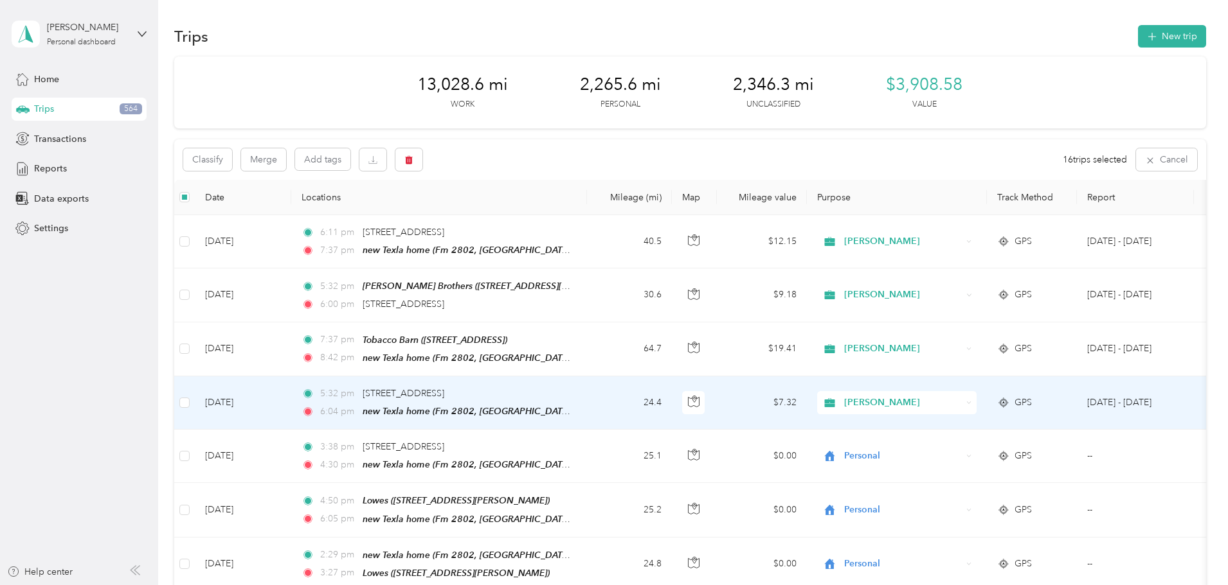
click at [961, 397] on span "[PERSON_NAME]" at bounding box center [903, 403] width 118 height 14
click at [963, 446] on li "Personal" at bounding box center [981, 440] width 159 height 22
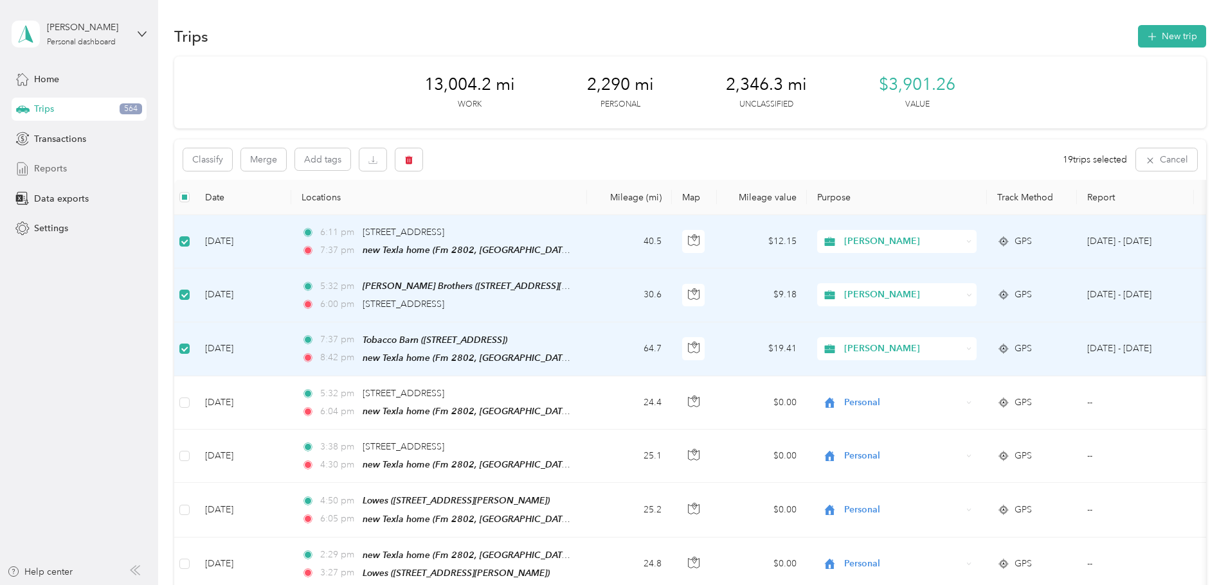
click at [73, 168] on div "Reports" at bounding box center [79, 168] width 135 height 23
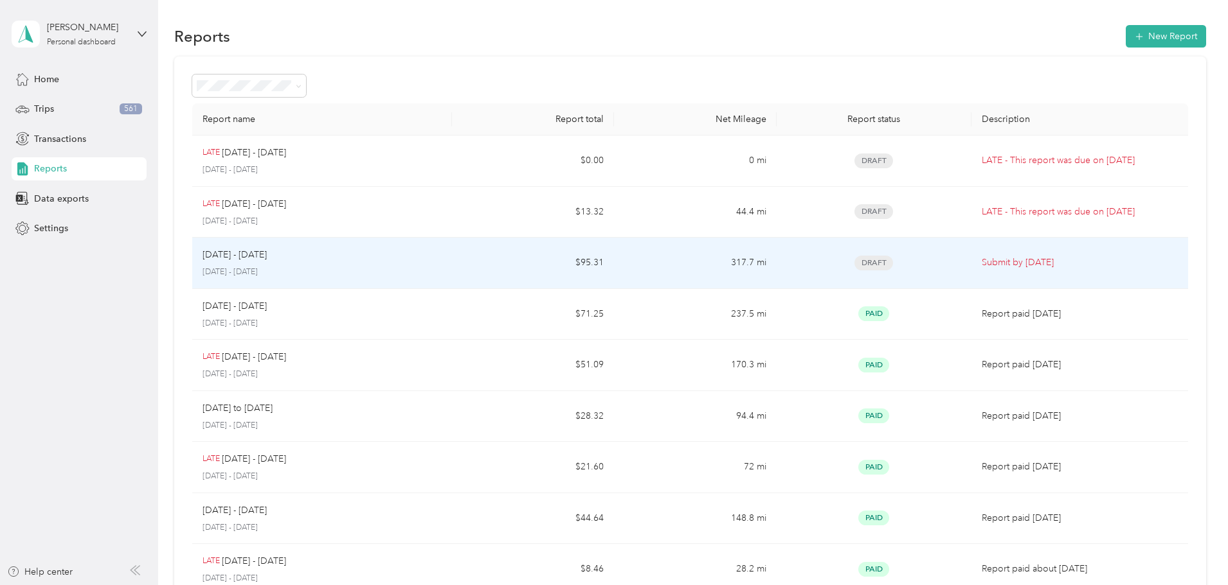
click at [985, 261] on p "Submit by [DATE]" at bounding box center [1079, 263] width 196 height 14
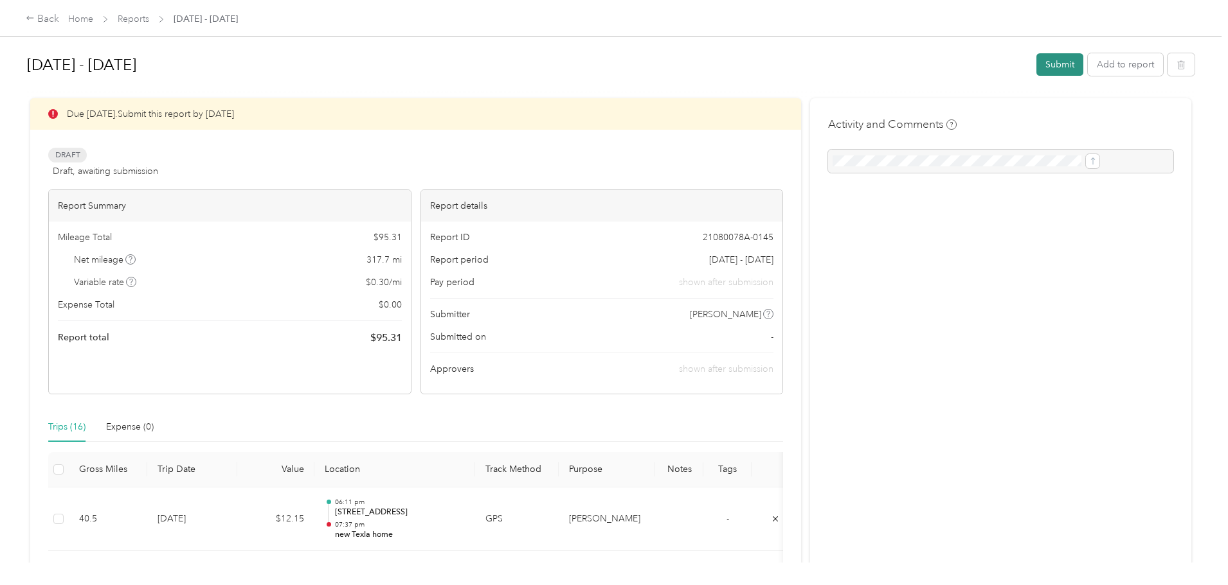
click at [1036, 62] on button "Submit" at bounding box center [1059, 64] width 47 height 22
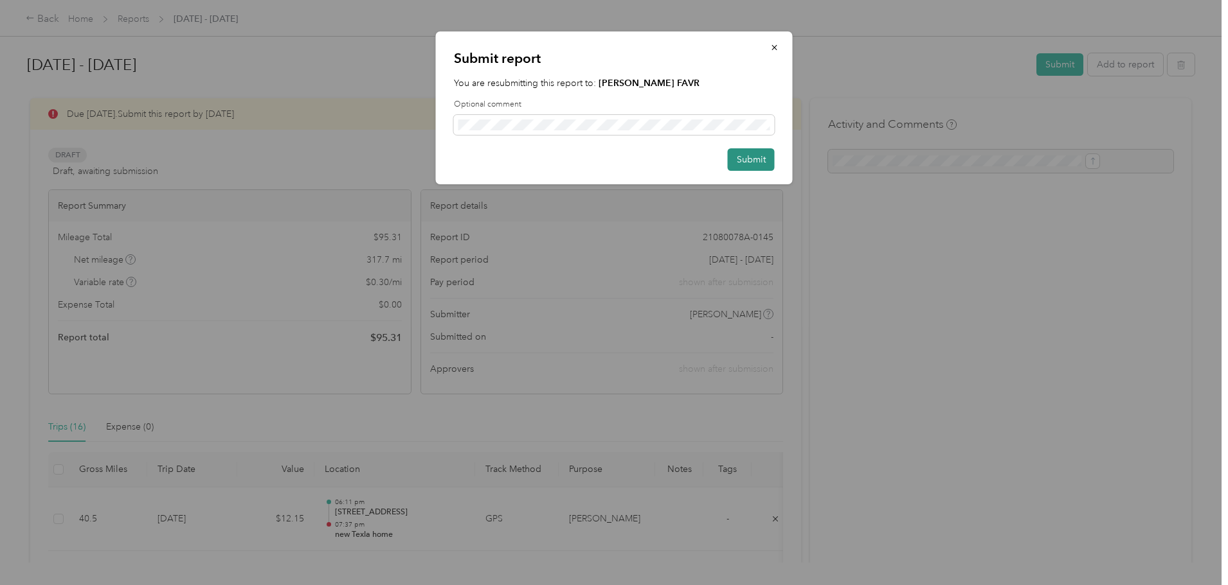
click at [740, 154] on button "Submit" at bounding box center [751, 159] width 47 height 22
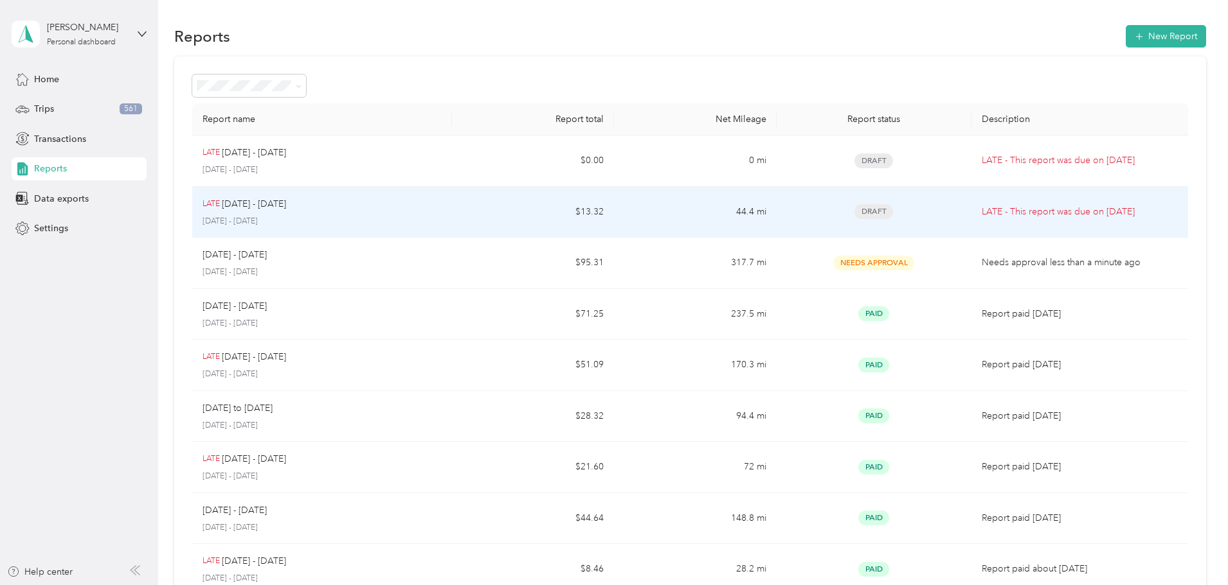
click at [989, 211] on p "LATE - This report was due on [DATE]" at bounding box center [1079, 212] width 196 height 14
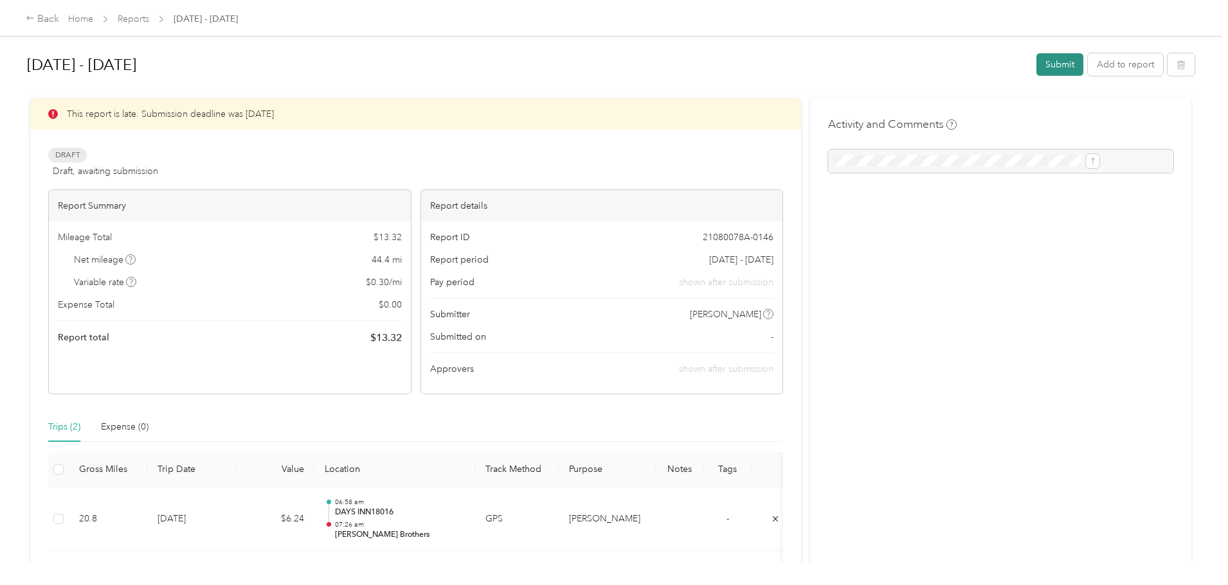
click at [1036, 64] on button "Submit" at bounding box center [1059, 64] width 47 height 22
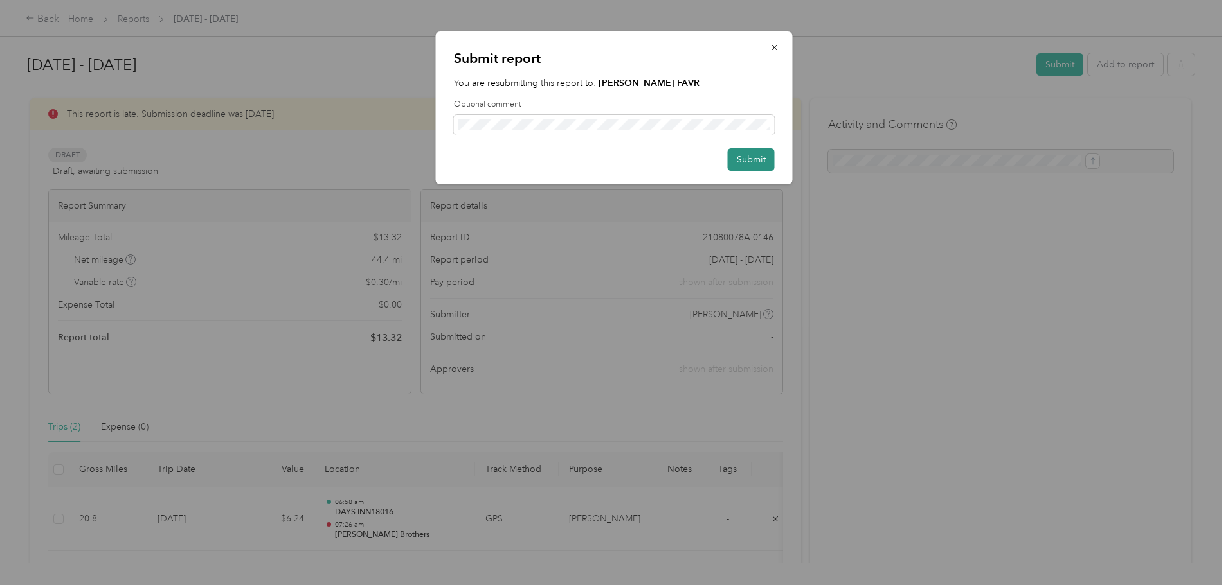
click at [741, 163] on button "Submit" at bounding box center [751, 159] width 47 height 22
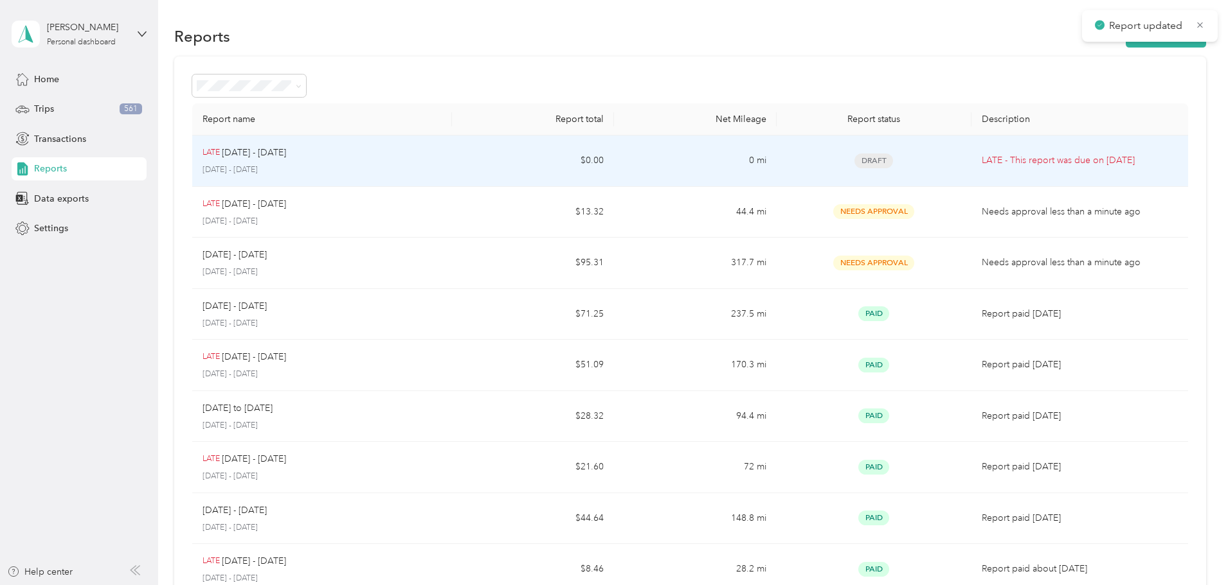
click at [984, 164] on p "LATE - This report was due on [DATE]" at bounding box center [1079, 161] width 196 height 14
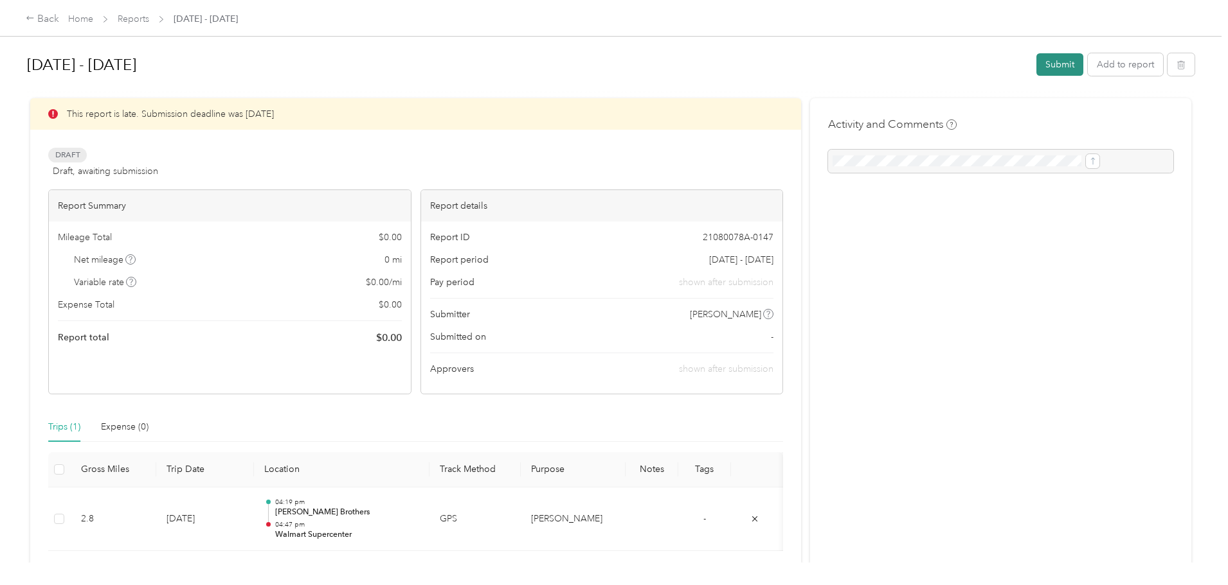
click at [1036, 64] on button "Submit" at bounding box center [1059, 64] width 47 height 22
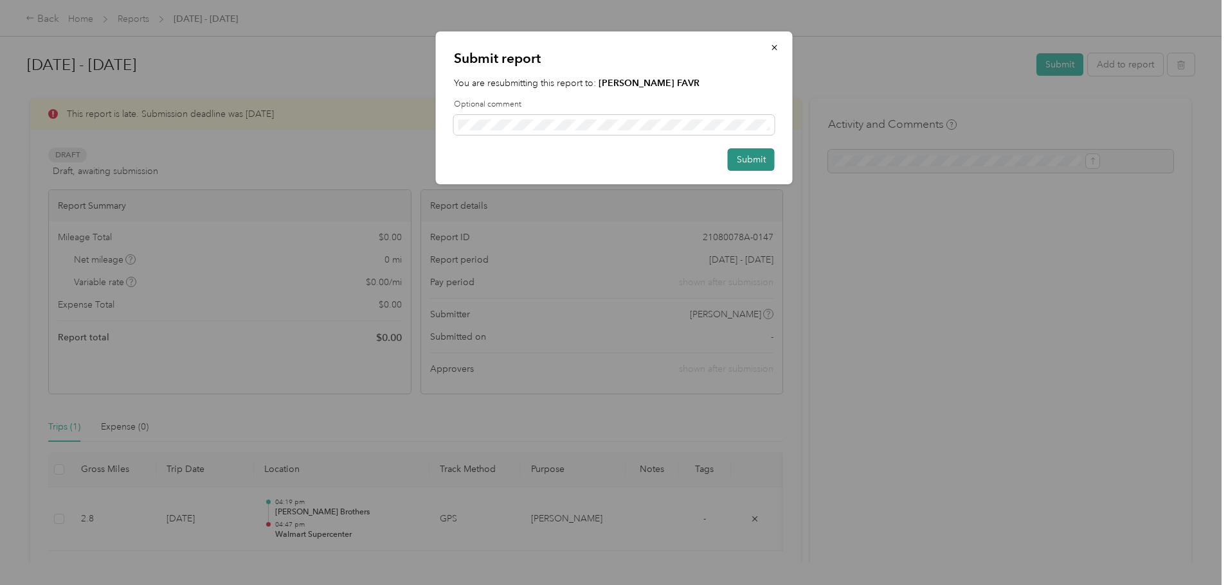
click at [742, 161] on button "Submit" at bounding box center [751, 159] width 47 height 22
